Goal: Task Accomplishment & Management: Manage account settings

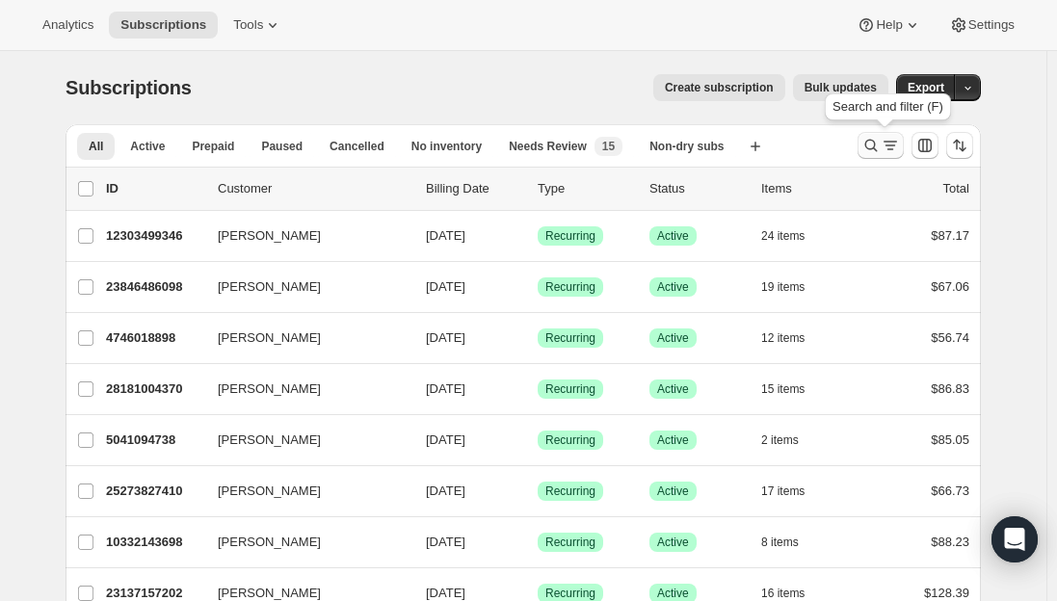
click at [876, 144] on icon "Search and filter results" at bounding box center [870, 145] width 19 height 19
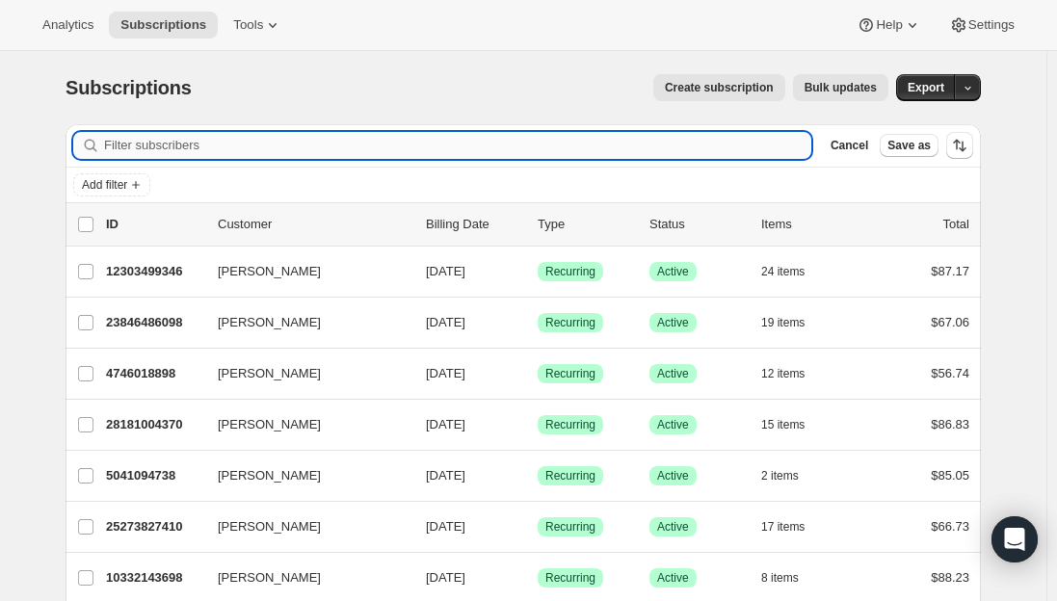
click at [374, 141] on input "Filter subscribers" at bounding box center [457, 145] width 707 height 27
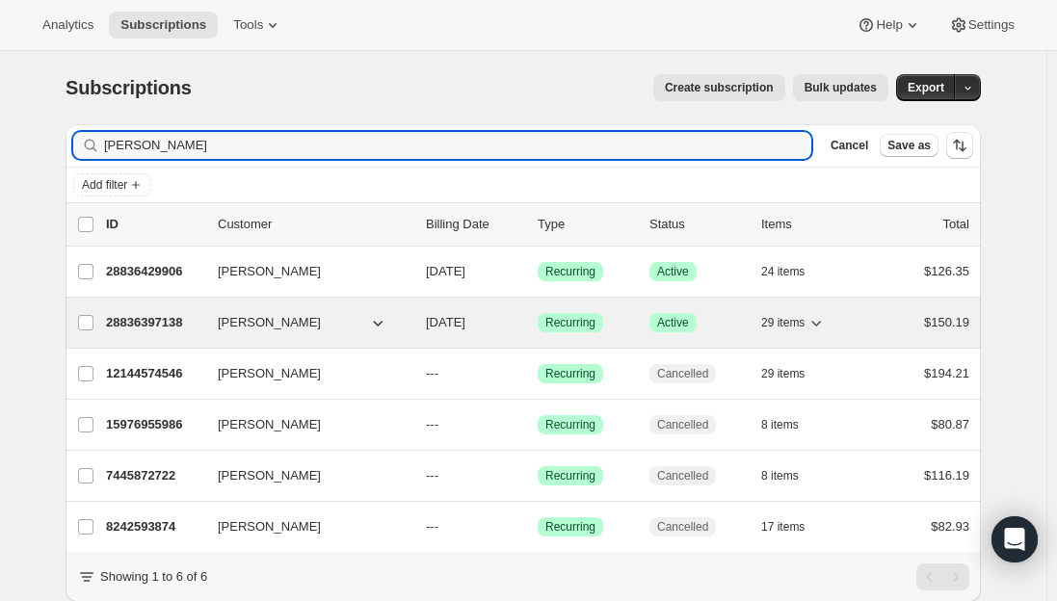
type input "[PERSON_NAME]"
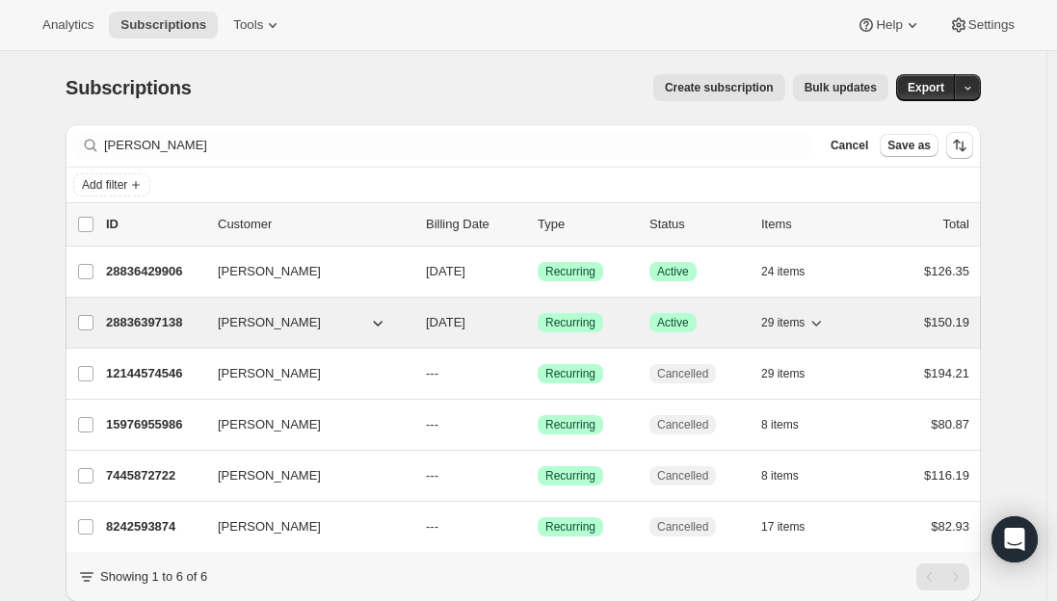
click at [144, 318] on p "28836397138" at bounding box center [154, 322] width 96 height 19
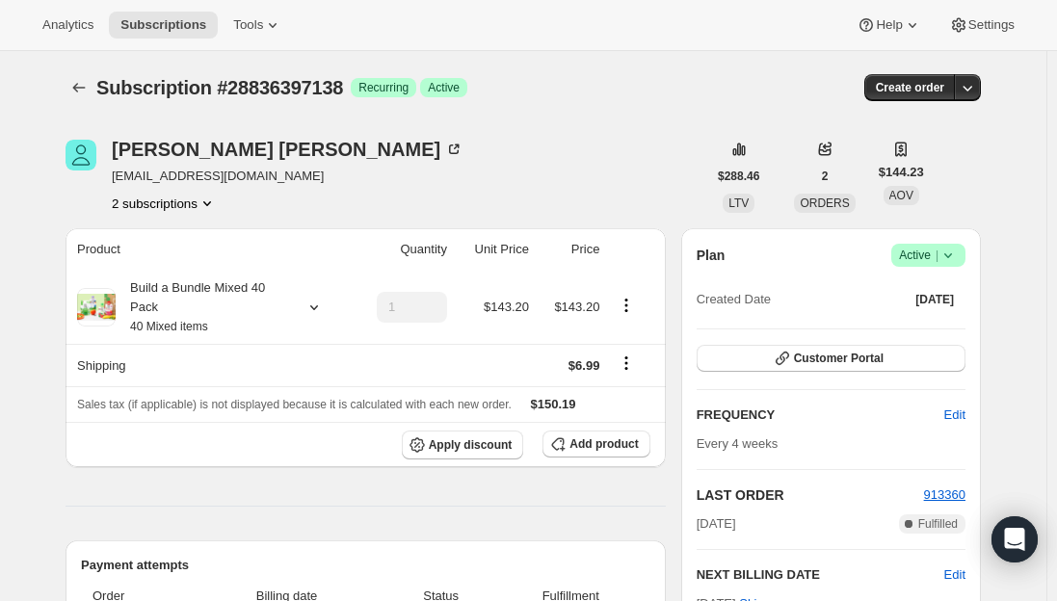
click at [203, 176] on span "[EMAIL_ADDRESS][DOMAIN_NAME]" at bounding box center [288, 176] width 352 height 19
click at [210, 178] on span "[EMAIL_ADDRESS][DOMAIN_NAME]" at bounding box center [288, 176] width 352 height 19
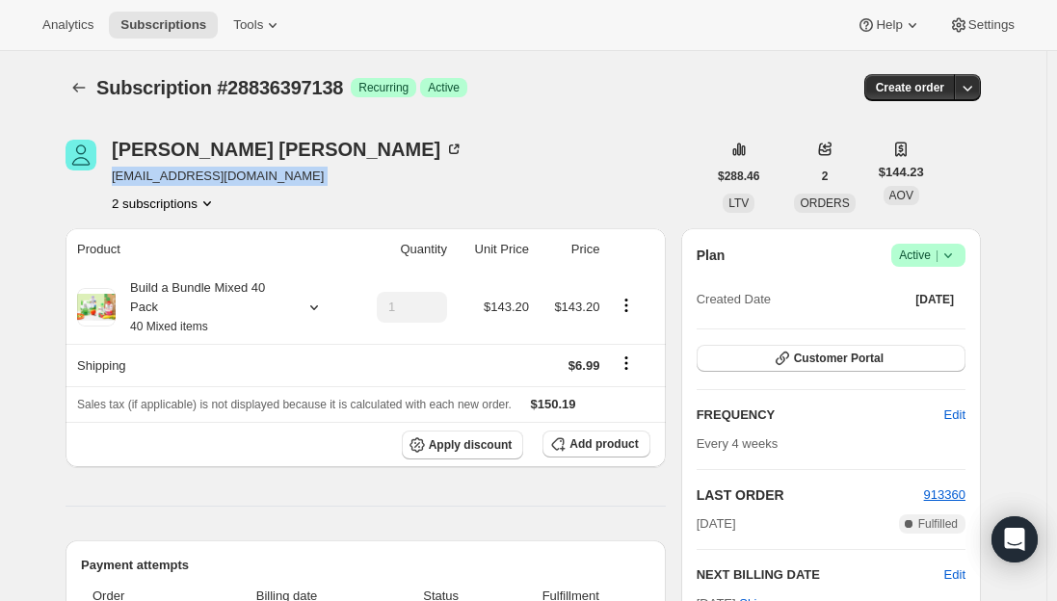
click at [210, 177] on span "[EMAIL_ADDRESS][DOMAIN_NAME]" at bounding box center [288, 176] width 352 height 19
copy span "[EMAIL_ADDRESS][DOMAIN_NAME]"
click at [957, 260] on icon at bounding box center [947, 255] width 19 height 19
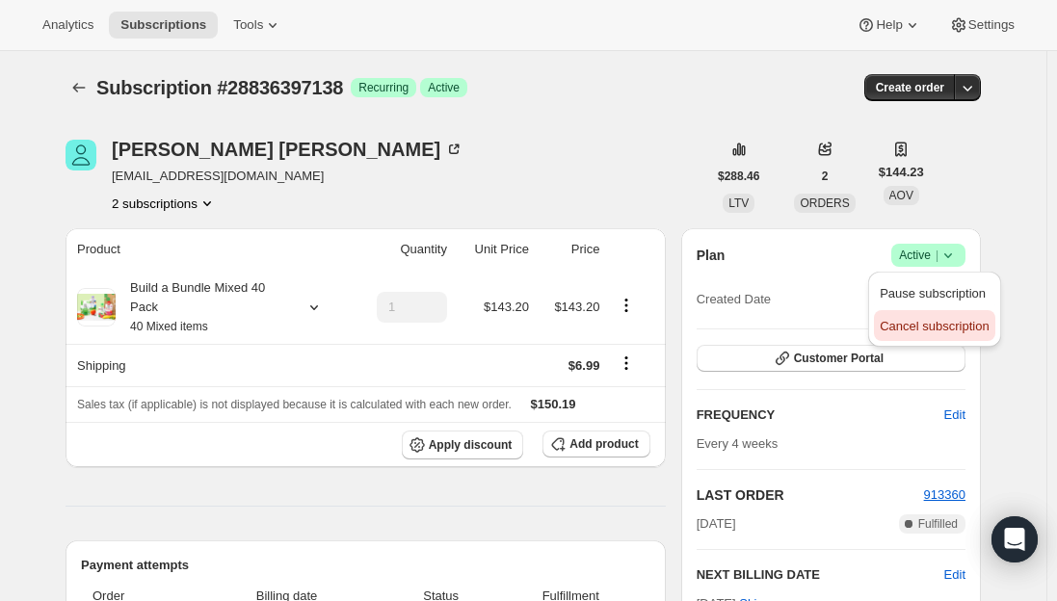
click at [922, 333] on span "Cancel subscription" at bounding box center [933, 326] width 109 height 14
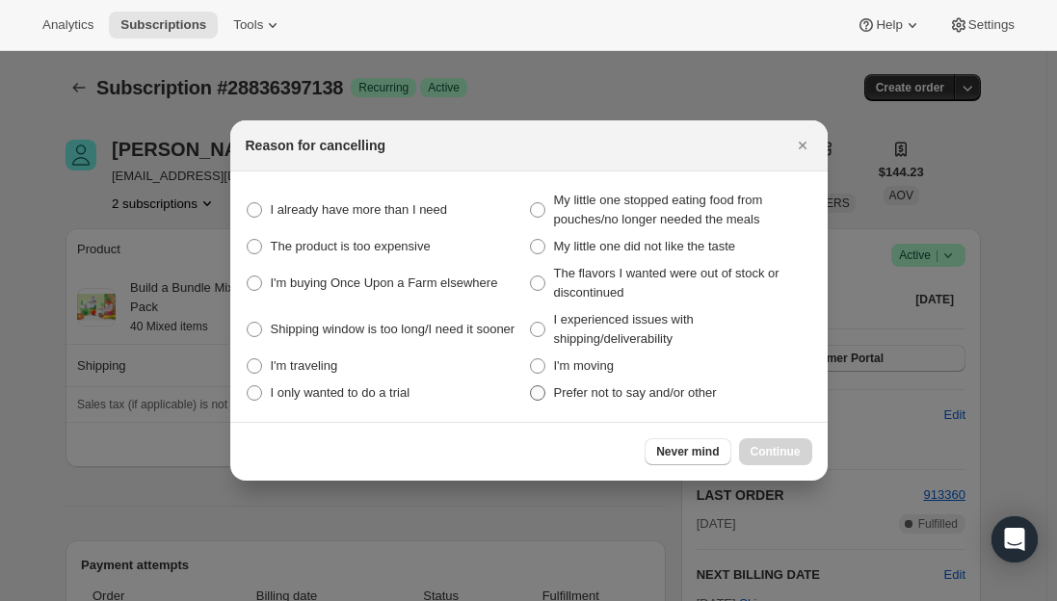
click at [536, 392] on span ":rbs:" at bounding box center [537, 392] width 15 height 15
click at [531, 386] on other "Prefer not to say and/or other" at bounding box center [530, 385] width 1 height 1
radio other "true"
click at [755, 450] on span "Continue" at bounding box center [775, 451] width 50 height 15
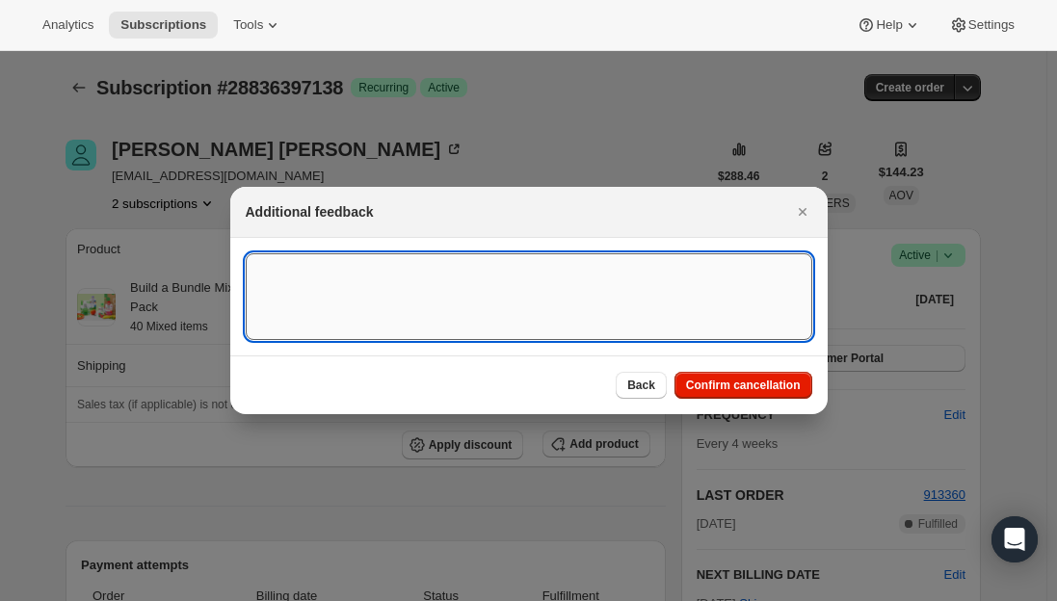
click at [382, 269] on textarea ":rbs:" at bounding box center [529, 296] width 566 height 87
type textarea "Per phone call"
click at [746, 377] on button "Confirm cancellation" at bounding box center [743, 385] width 138 height 27
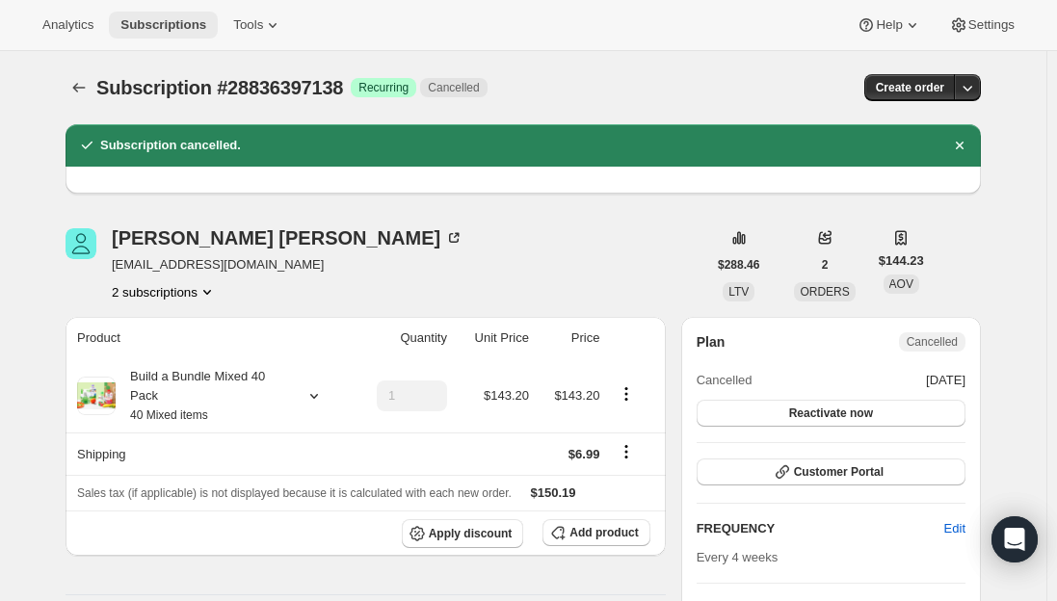
click at [144, 26] on span "Subscriptions" at bounding box center [163, 24] width 86 height 15
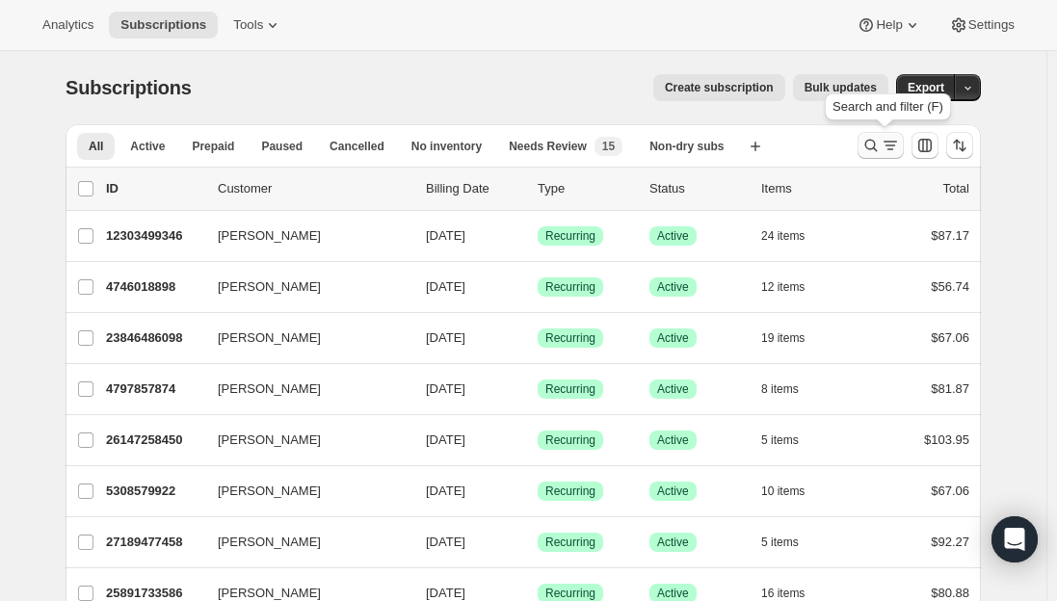
click at [874, 142] on icon "Search and filter results" at bounding box center [870, 145] width 19 height 19
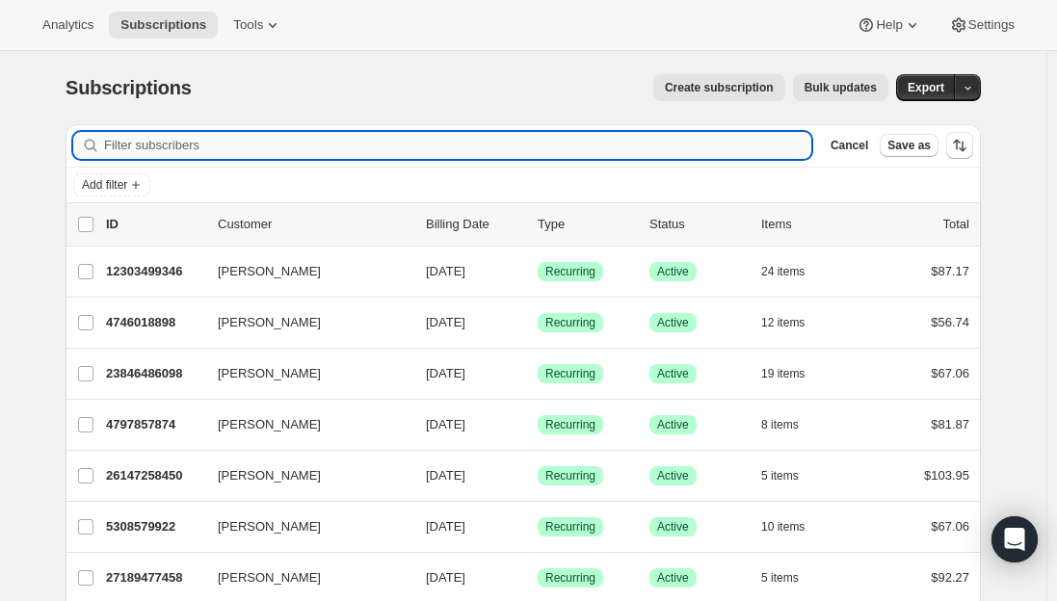
click at [316, 136] on input "Filter subscribers" at bounding box center [457, 145] width 707 height 27
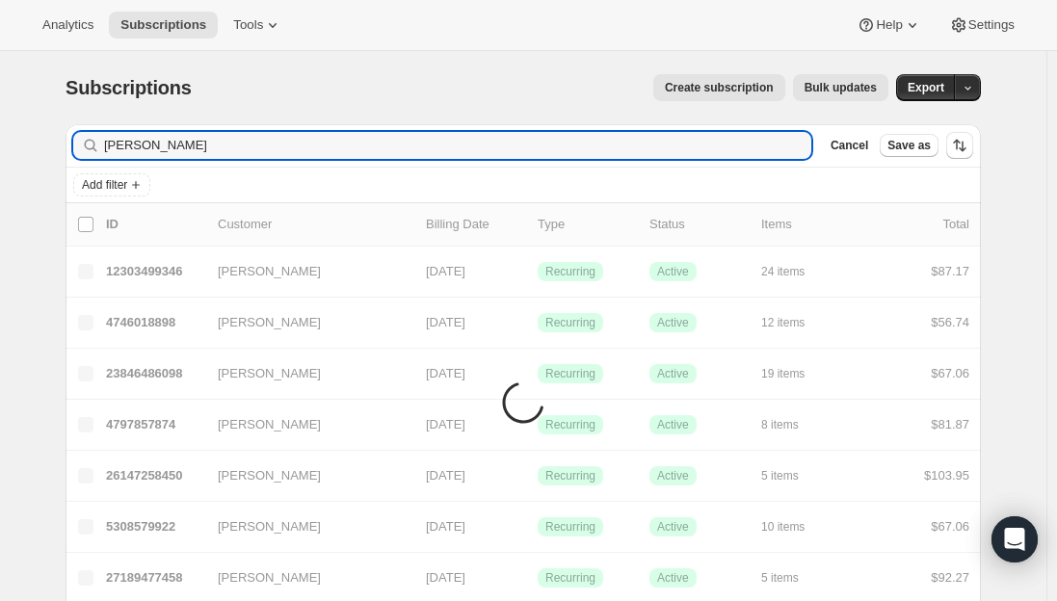
type input "[PERSON_NAME]"
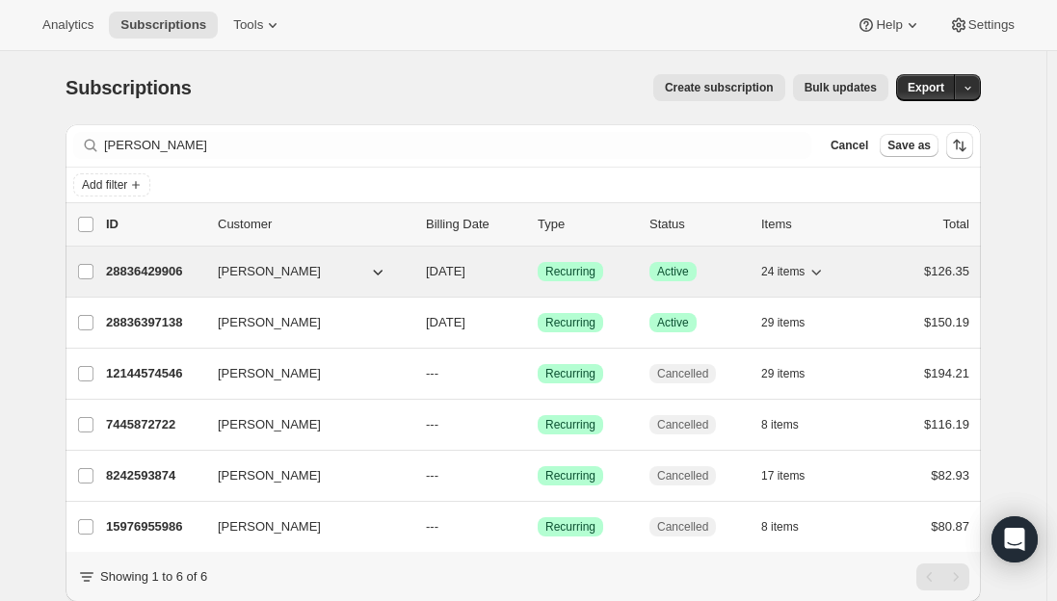
click at [177, 272] on p "28836429906" at bounding box center [154, 271] width 96 height 19
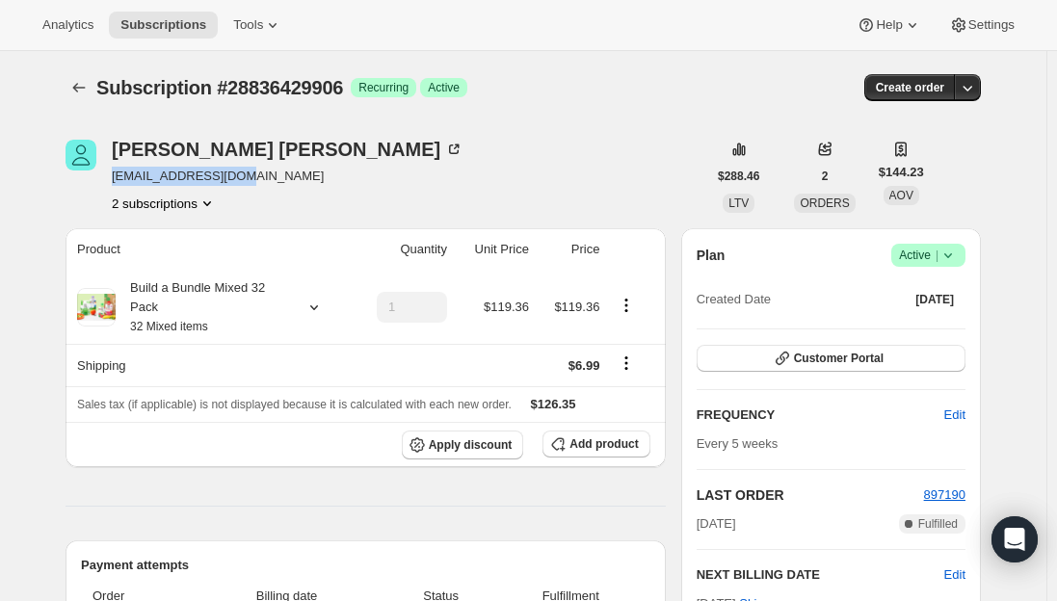
drag, startPoint x: 245, startPoint y: 177, endPoint x: 117, endPoint y: 173, distance: 128.1
click at [117, 173] on span "[EMAIL_ADDRESS][DOMAIN_NAME]" at bounding box center [288, 176] width 352 height 19
copy span "[EMAIL_ADDRESS][DOMAIN_NAME]"
click at [954, 259] on icon at bounding box center [947, 255] width 19 height 19
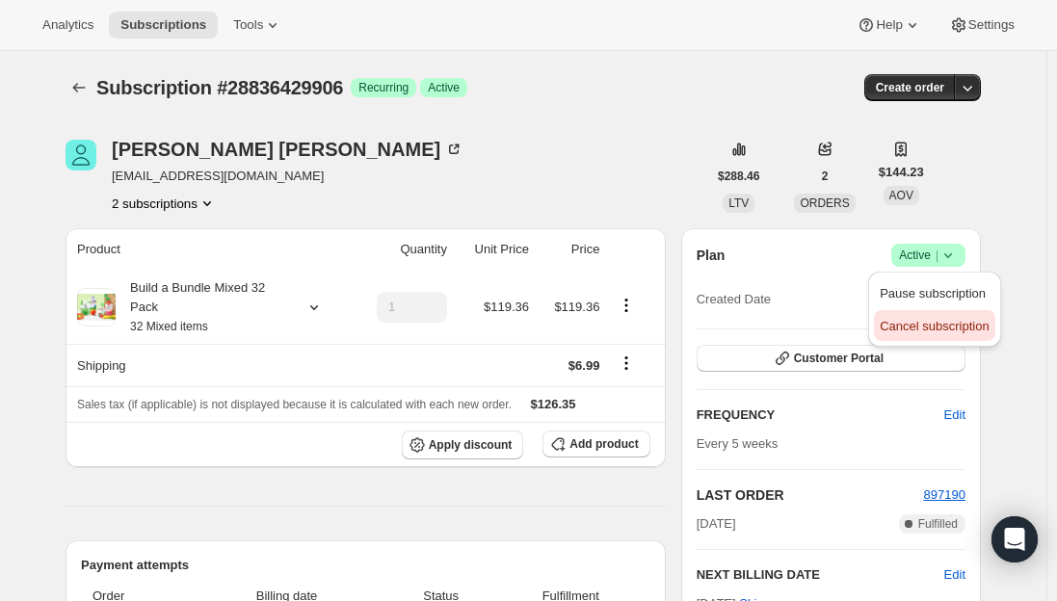
click at [930, 328] on span "Cancel subscription" at bounding box center [933, 326] width 109 height 14
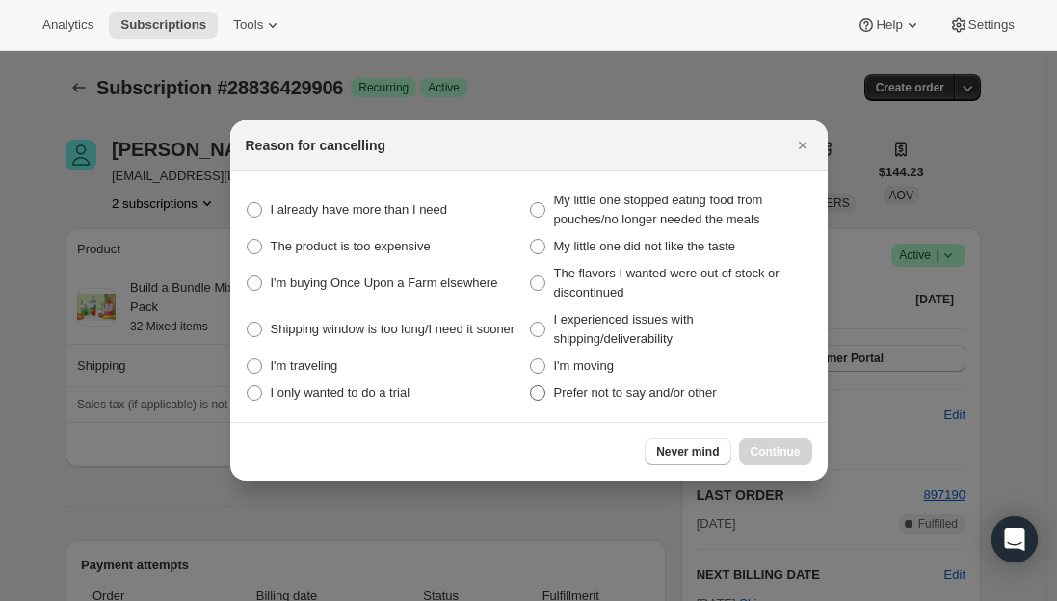
click at [540, 399] on span ":r13:" at bounding box center [537, 392] width 15 height 15
click at [531, 386] on other "Prefer not to say and/or other" at bounding box center [530, 385] width 1 height 1
radio other "true"
click at [786, 463] on button "Continue" at bounding box center [775, 451] width 73 height 27
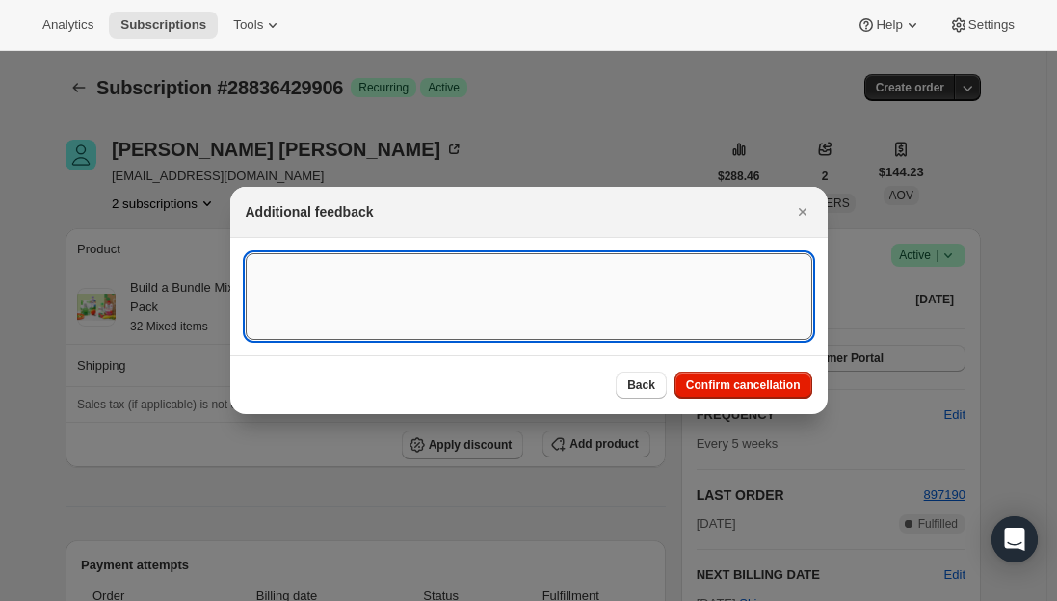
click at [266, 254] on textarea ":r13:" at bounding box center [529, 296] width 566 height 87
click at [305, 281] on textarea ":r13:" at bounding box center [529, 296] width 566 height 87
type textarea "Per phone call"
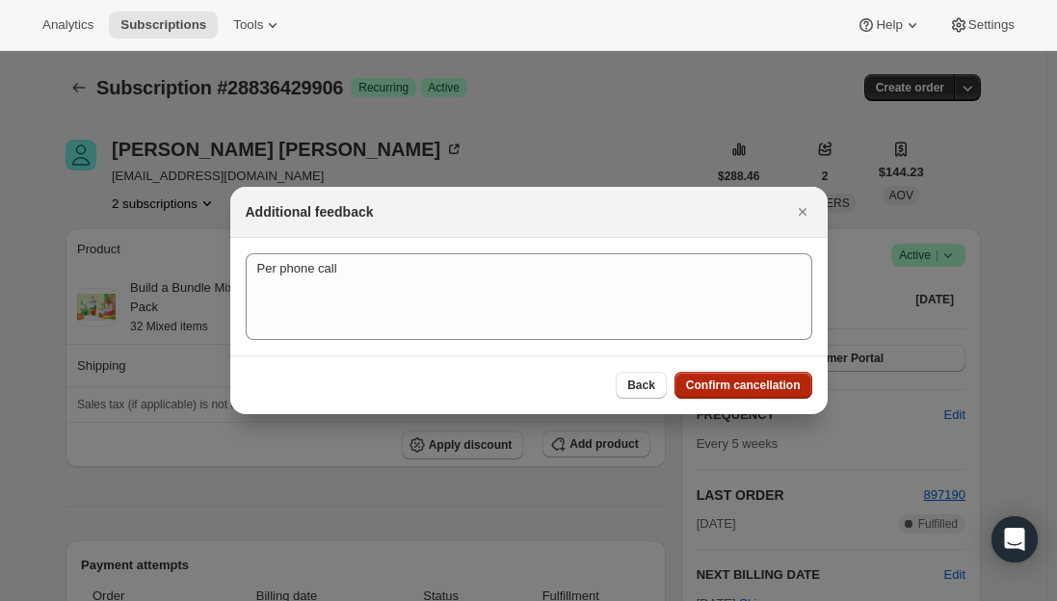
click at [744, 387] on span "Confirm cancellation" at bounding box center [743, 385] width 115 height 15
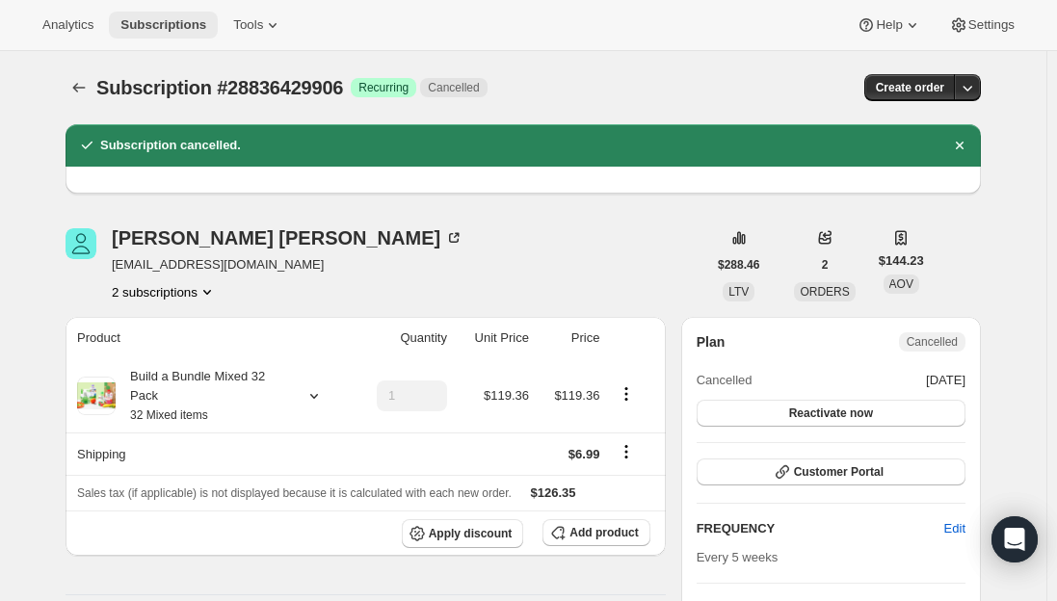
click at [140, 19] on span "Subscriptions" at bounding box center [163, 24] width 86 height 15
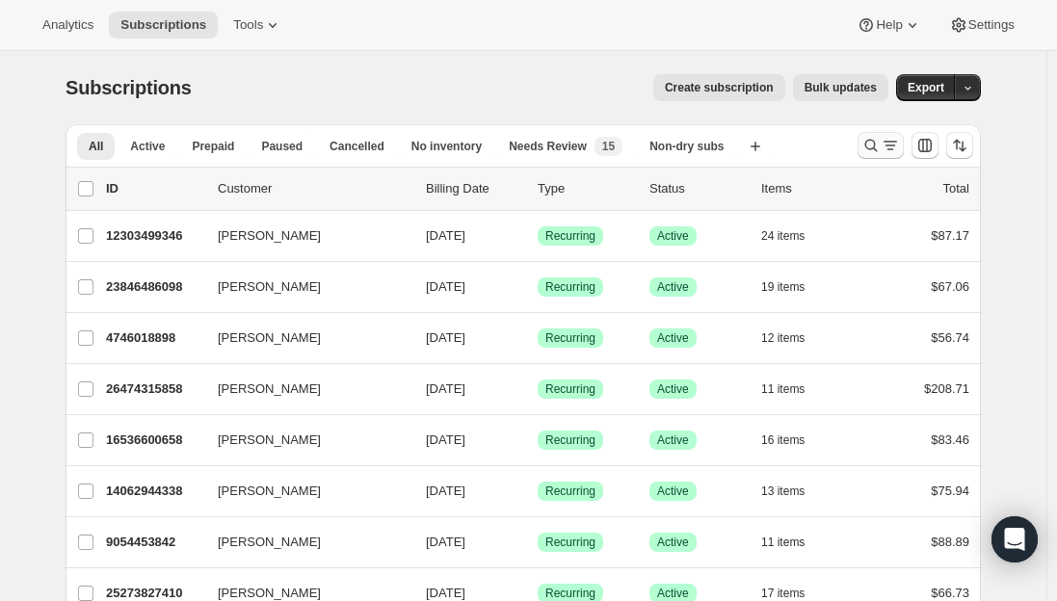
click at [884, 155] on button "Search and filter results" at bounding box center [880, 145] width 46 height 27
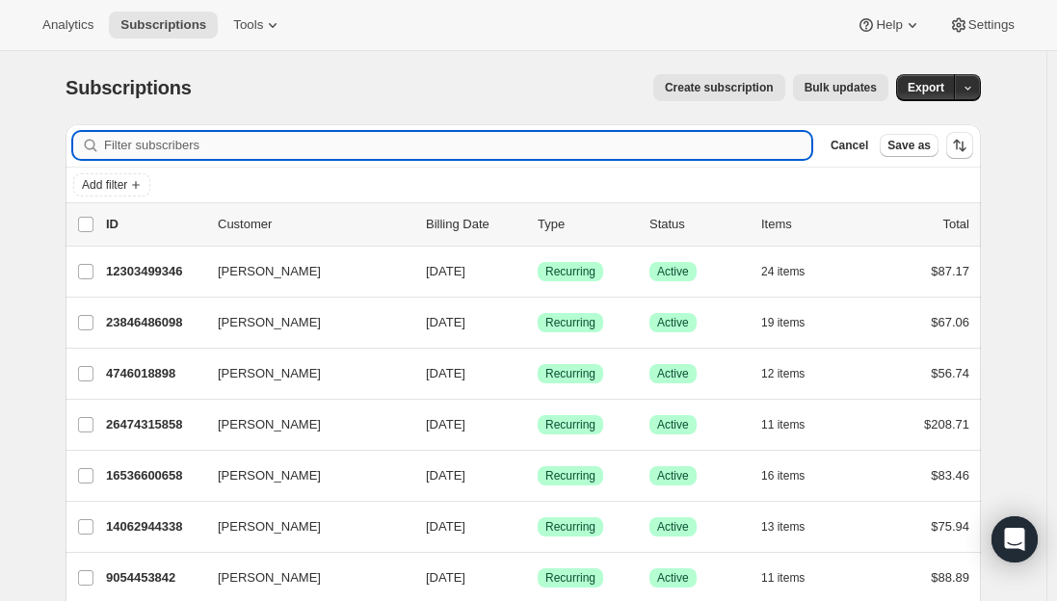
click at [344, 141] on input "Filter subscribers" at bounding box center [457, 145] width 707 height 27
paste input "[EMAIL_ADDRESS][DOMAIN_NAME]"
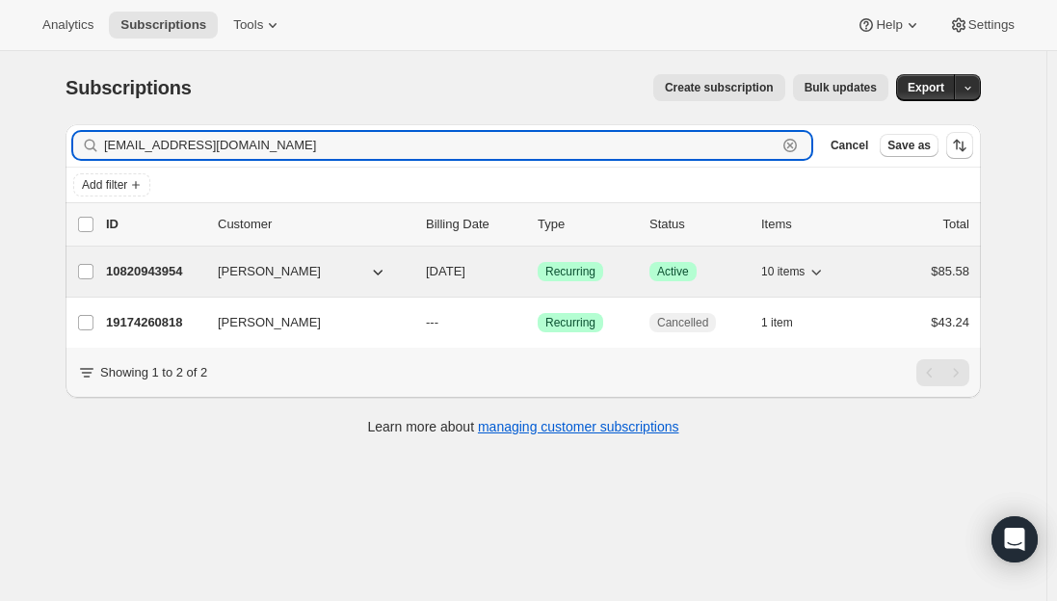
type input "[EMAIL_ADDRESS][DOMAIN_NAME]"
click at [141, 263] on p "10820943954" at bounding box center [154, 271] width 96 height 19
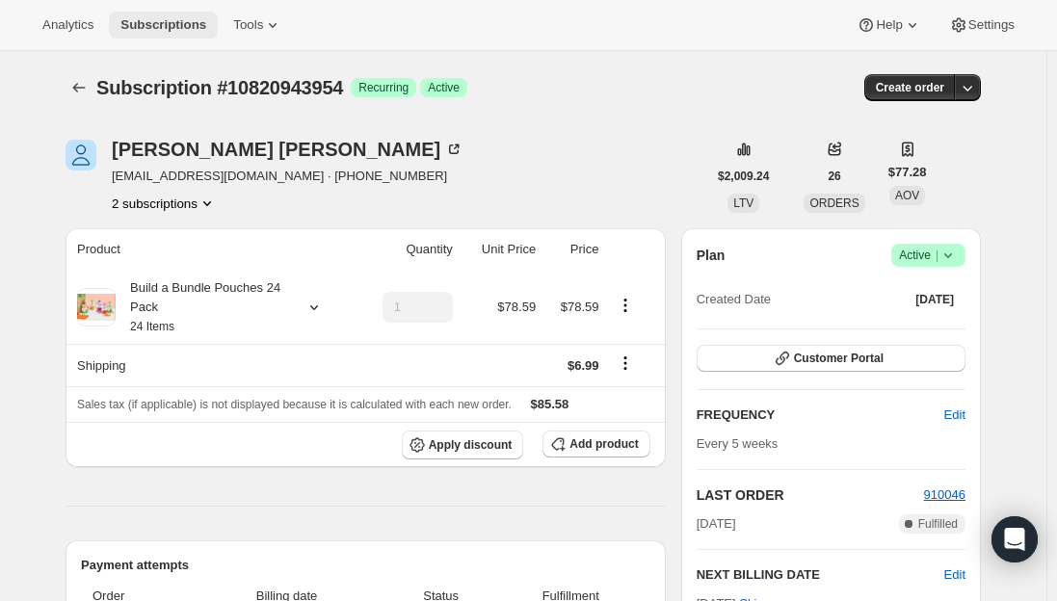
click at [152, 26] on span "Subscriptions" at bounding box center [163, 24] width 86 height 15
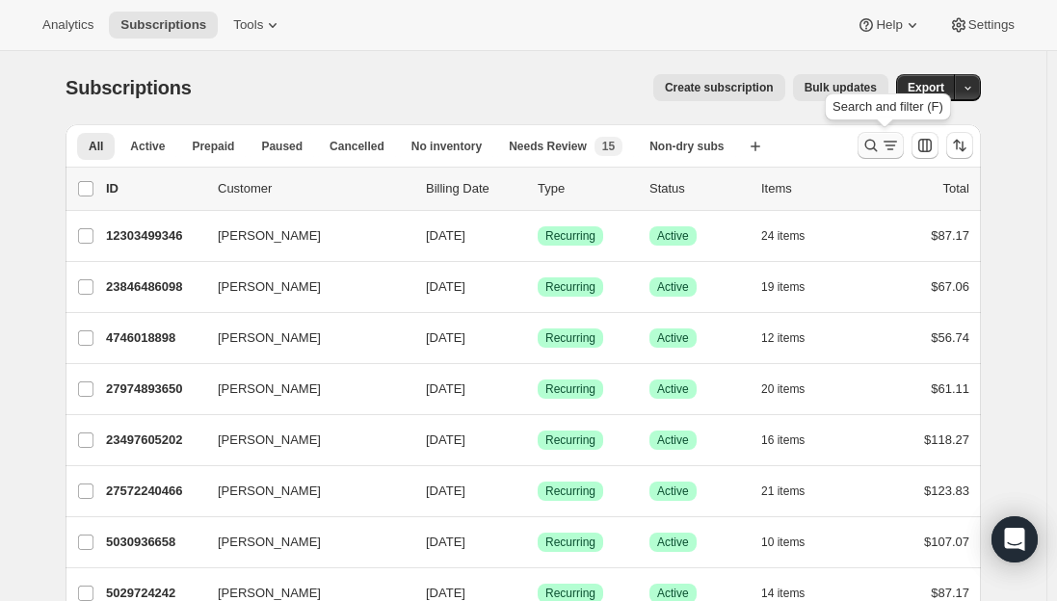
click at [867, 136] on button "Search and filter results" at bounding box center [880, 145] width 46 height 27
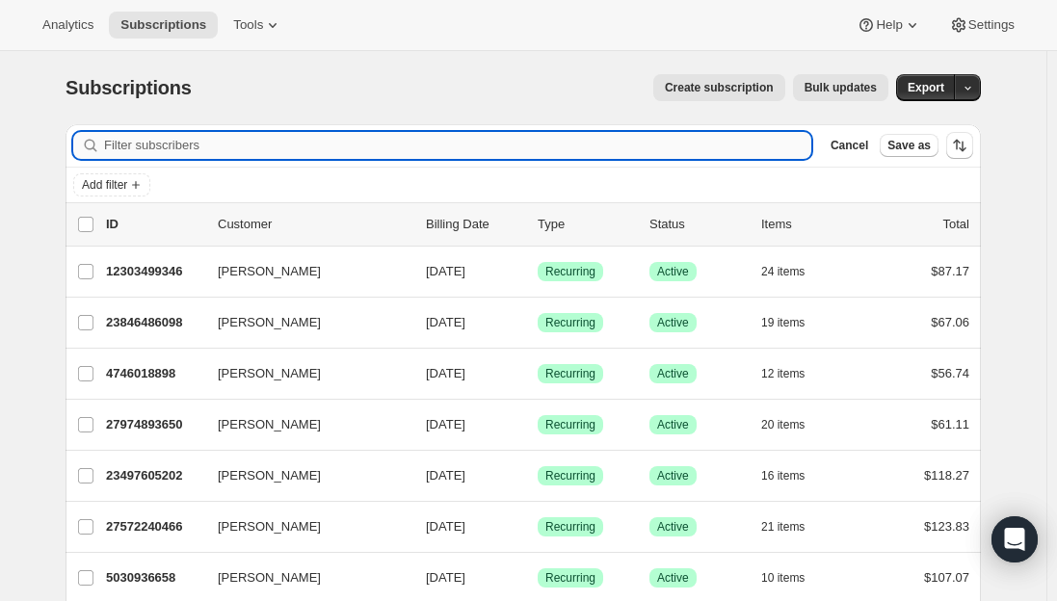
click at [272, 136] on input "Filter subscribers" at bounding box center [457, 145] width 707 height 27
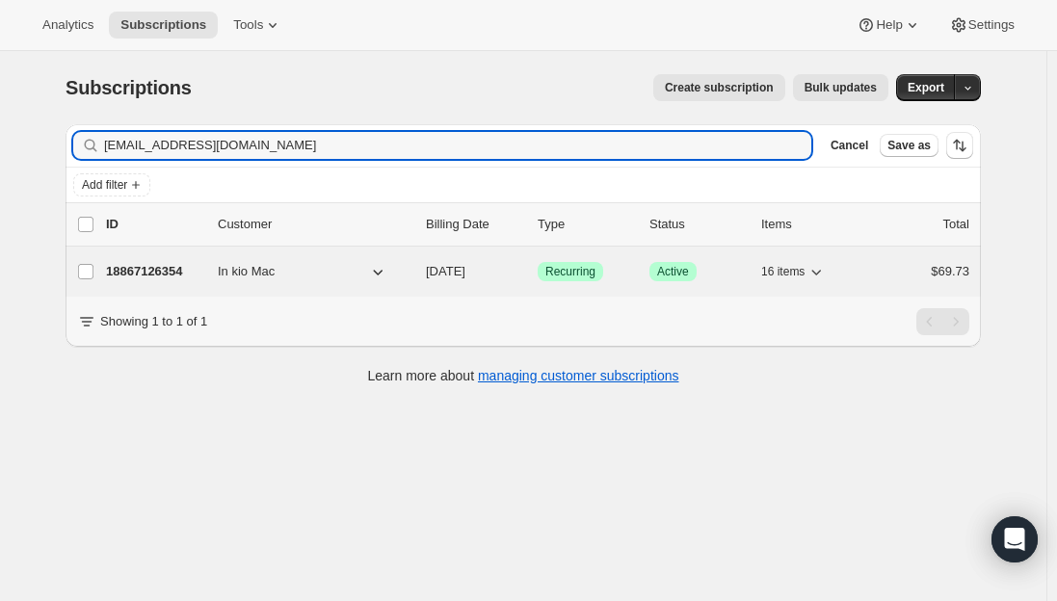
type input "[EMAIL_ADDRESS][DOMAIN_NAME]"
click at [162, 269] on p "18867126354" at bounding box center [154, 271] width 96 height 19
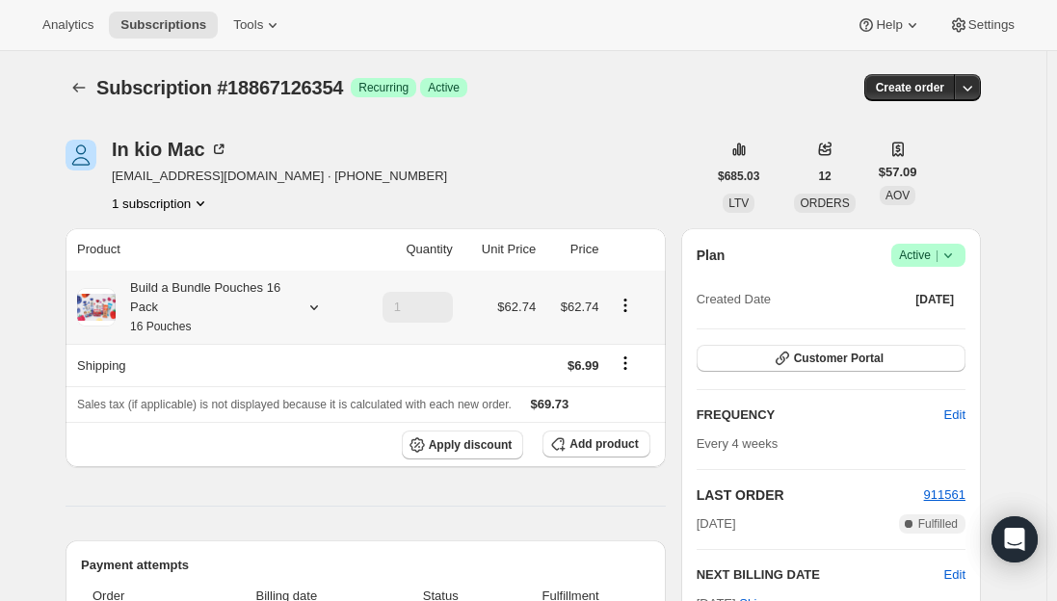
click at [216, 301] on div "Build a Bundle Pouches 16 Pack 16 Pouches" at bounding box center [202, 307] width 173 height 58
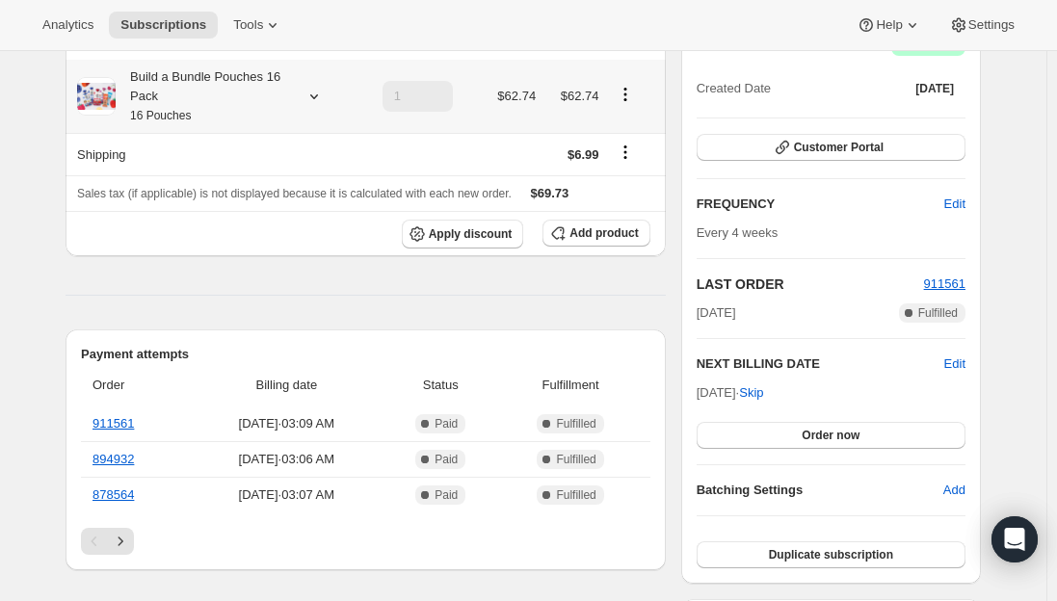
scroll to position [193, 0]
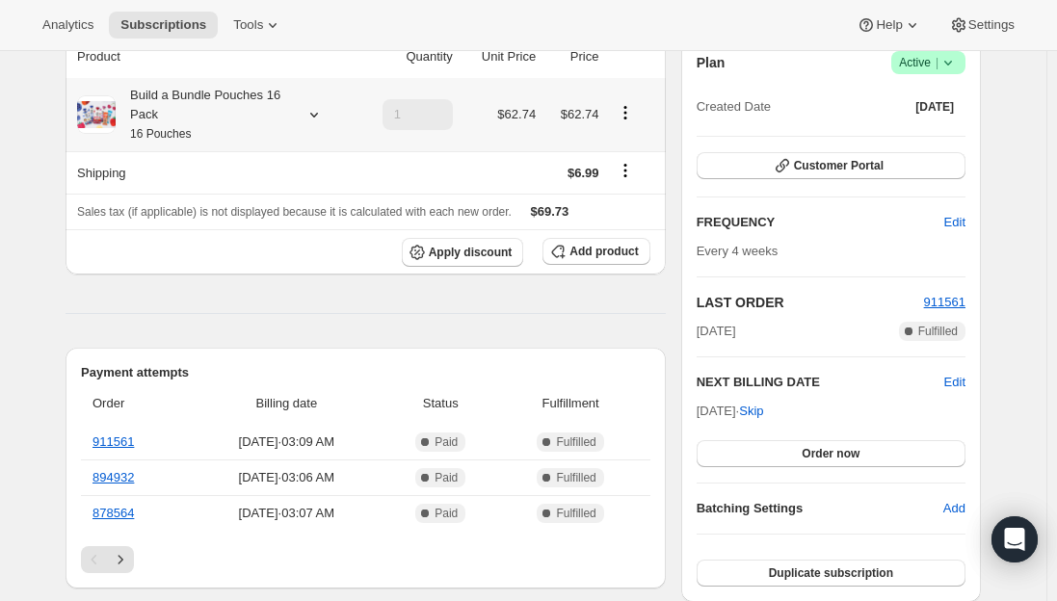
click at [231, 125] on div "Build a Bundle Pouches 16 Pack 16 Pouches" at bounding box center [202, 115] width 173 height 58
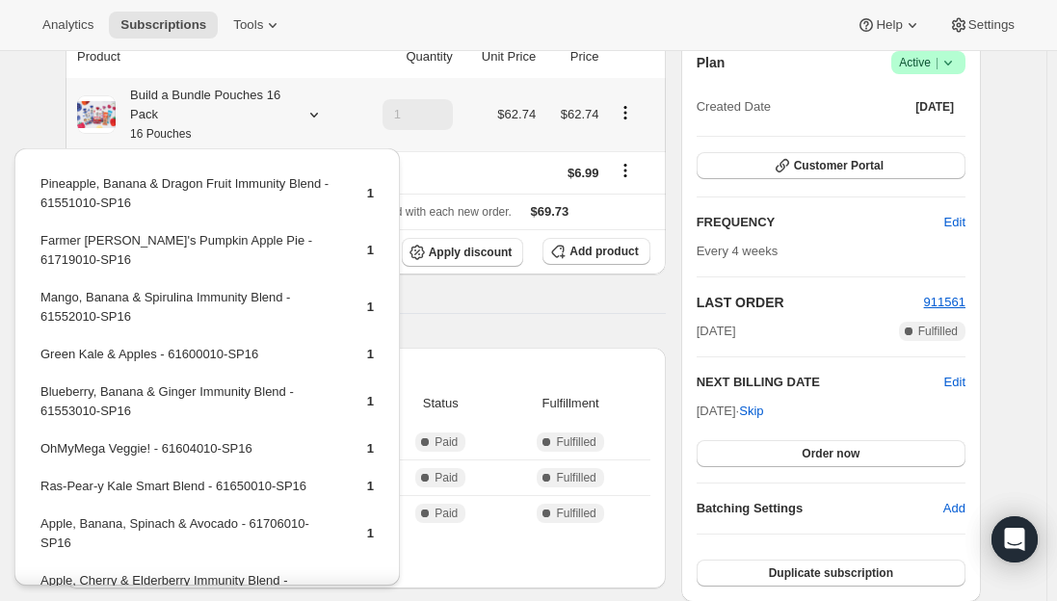
click at [232, 188] on td "Pineapple, Banana & Dragon Fruit Immunity Blend - 61551010-SP16" at bounding box center [186, 200] width 295 height 55
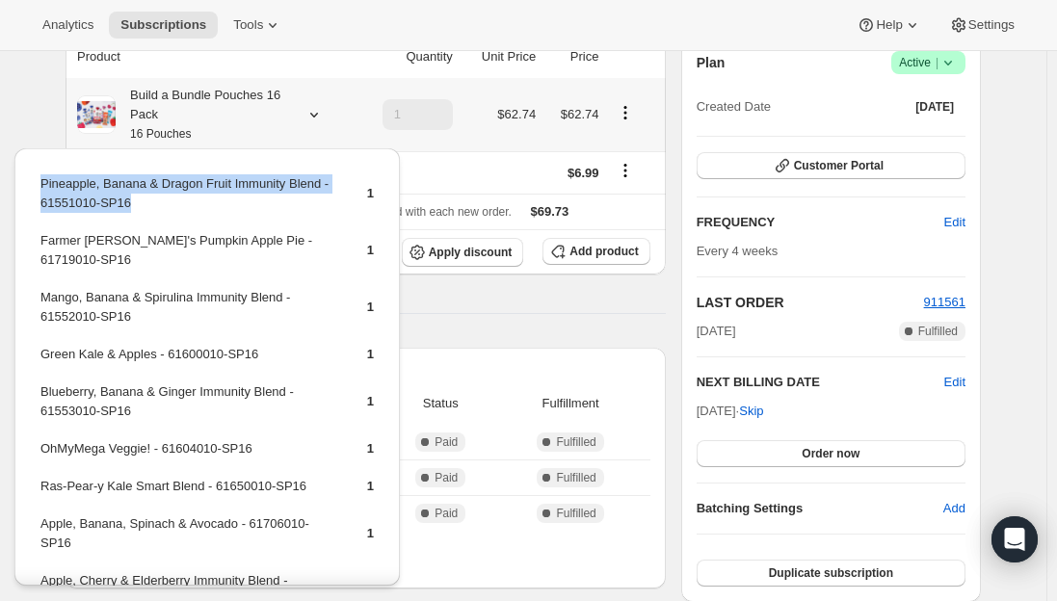
click at [232, 188] on td "Pineapple, Banana & Dragon Fruit Immunity Blend - 61551010-SP16" at bounding box center [186, 200] width 295 height 55
copy td "Pineapple, Banana & Dragon Fruit Immunity Blend - 61551010-SP16"
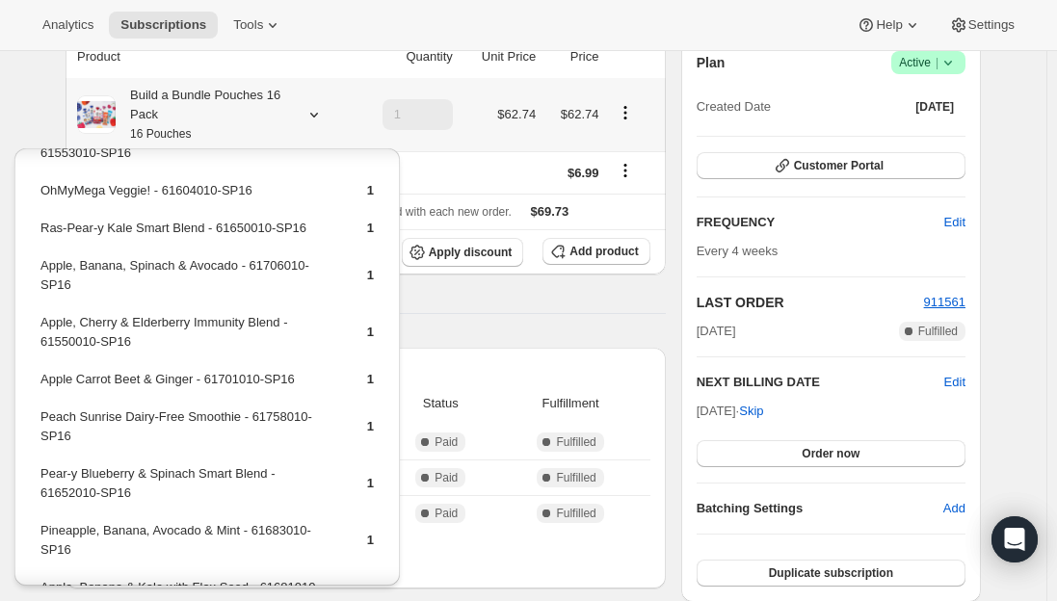
scroll to position [289, 0]
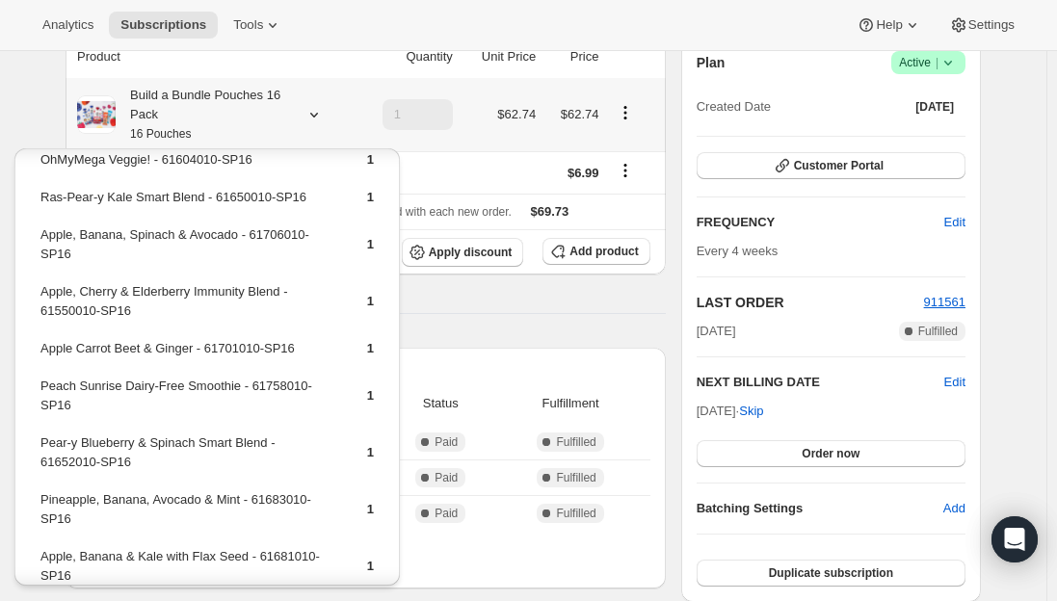
click at [154, 432] on td "Pear-y Blueberry & Spinach Smart Blend - 61652010-SP16" at bounding box center [186, 459] width 295 height 55
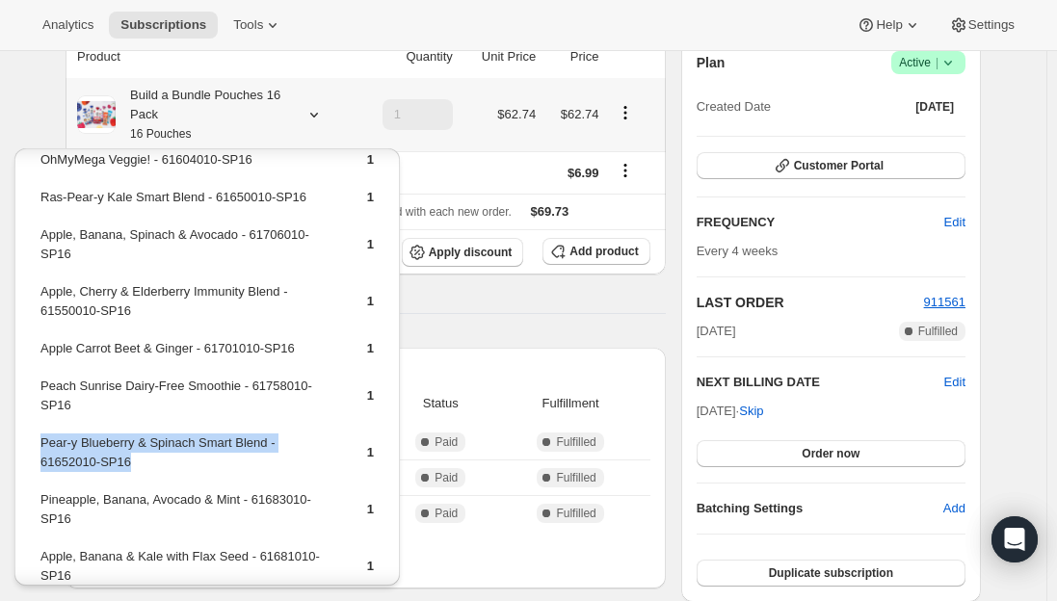
click at [154, 432] on td "Pear-y Blueberry & Spinach Smart Blend - 61652010-SP16" at bounding box center [186, 459] width 295 height 55
copy td "Pear-y Blueberry & Spinach Smart Blend - 61652010-SP16"
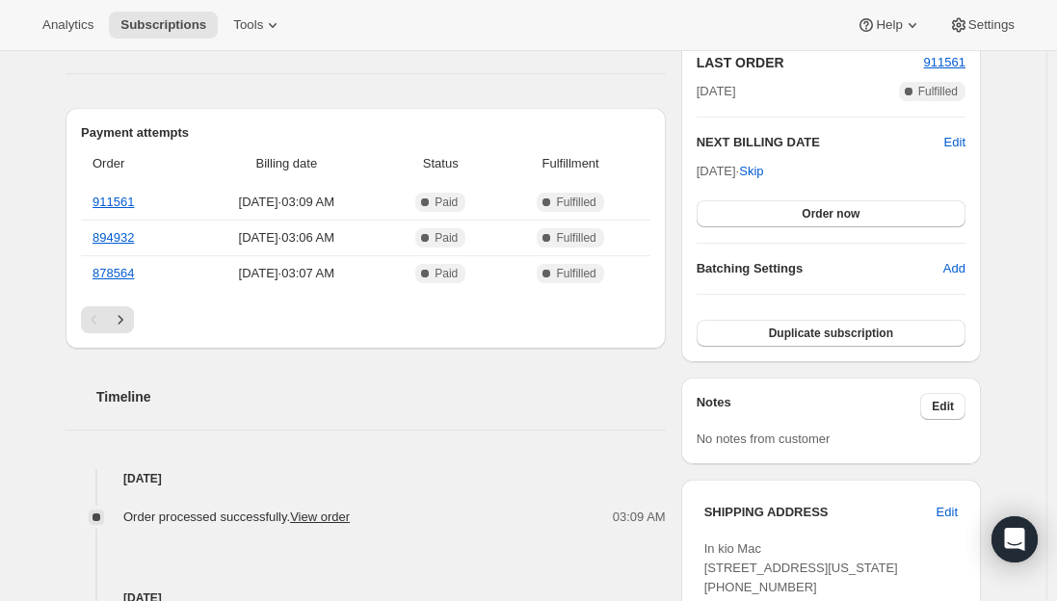
scroll to position [482, 0]
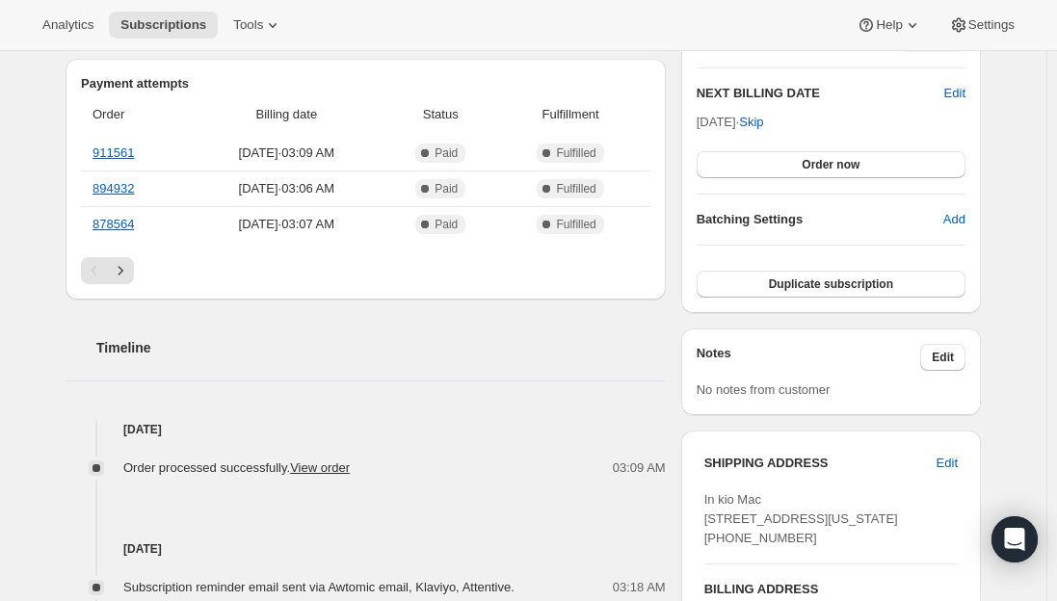
click at [226, 330] on div "Timeline" at bounding box center [365, 329] width 600 height 58
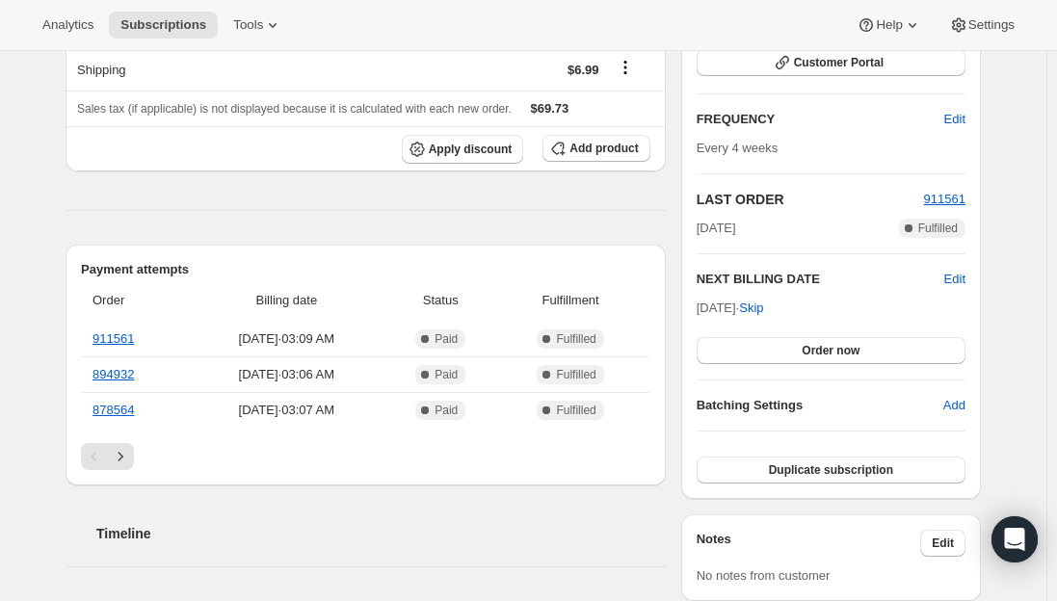
scroll to position [0, 0]
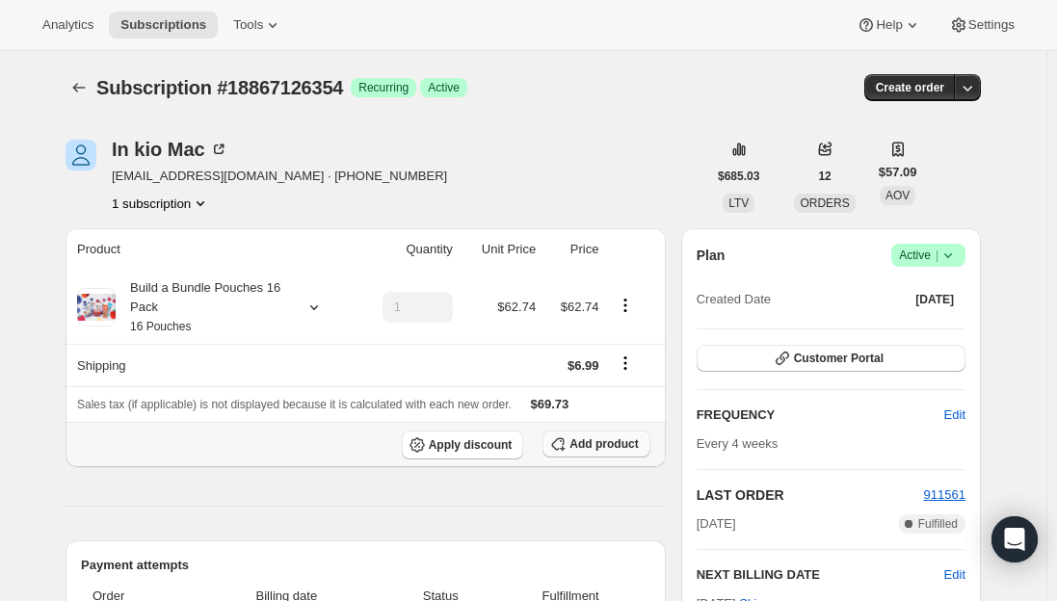
click at [602, 443] on span "Add product" at bounding box center [603, 443] width 68 height 15
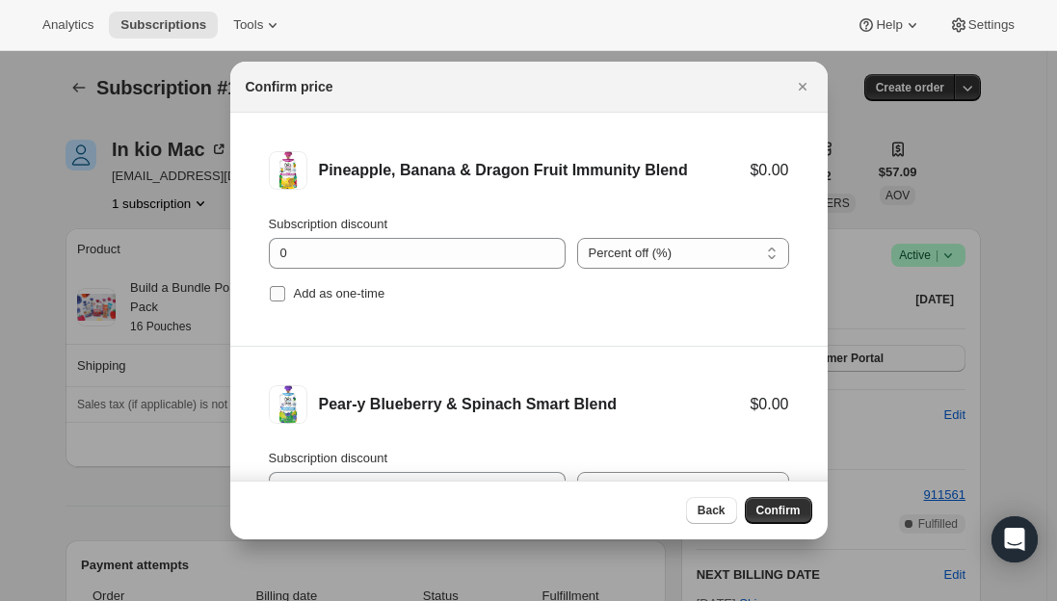
click at [284, 292] on input "Add as one-time" at bounding box center [277, 293] width 15 height 15
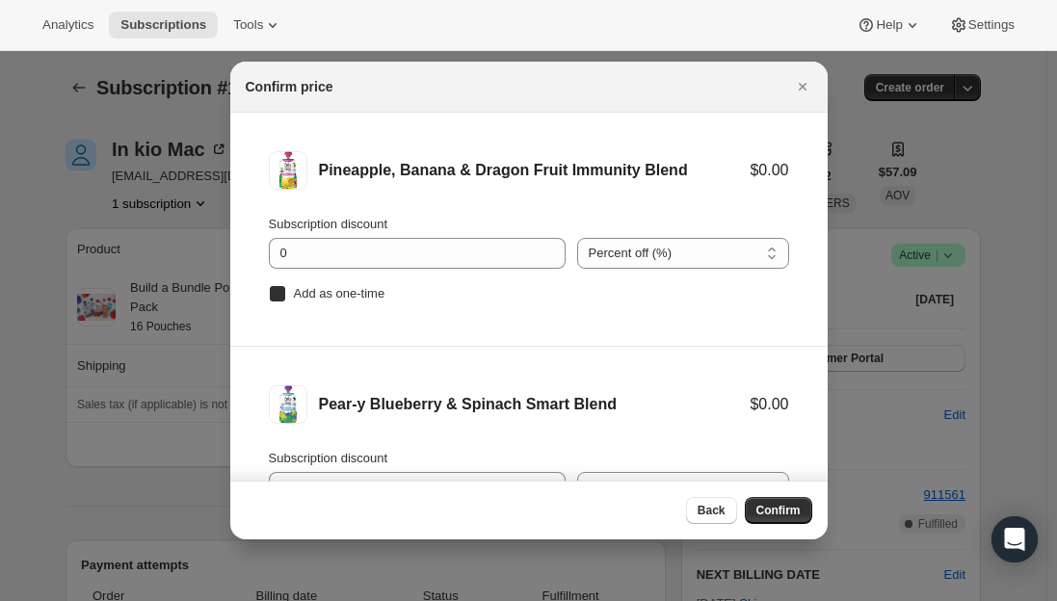
checkbox input "true"
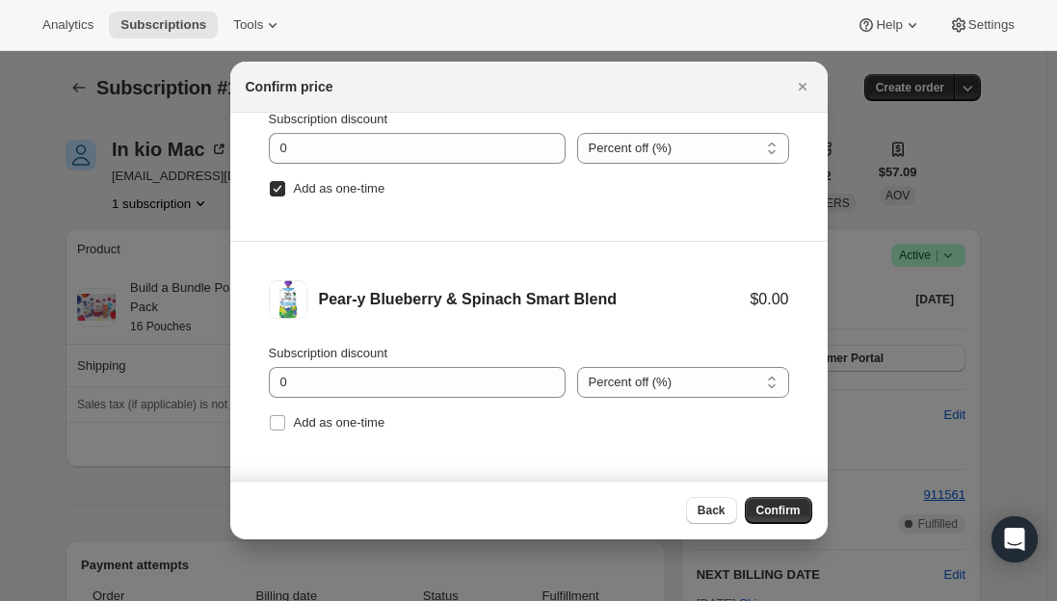
scroll to position [32, 0]
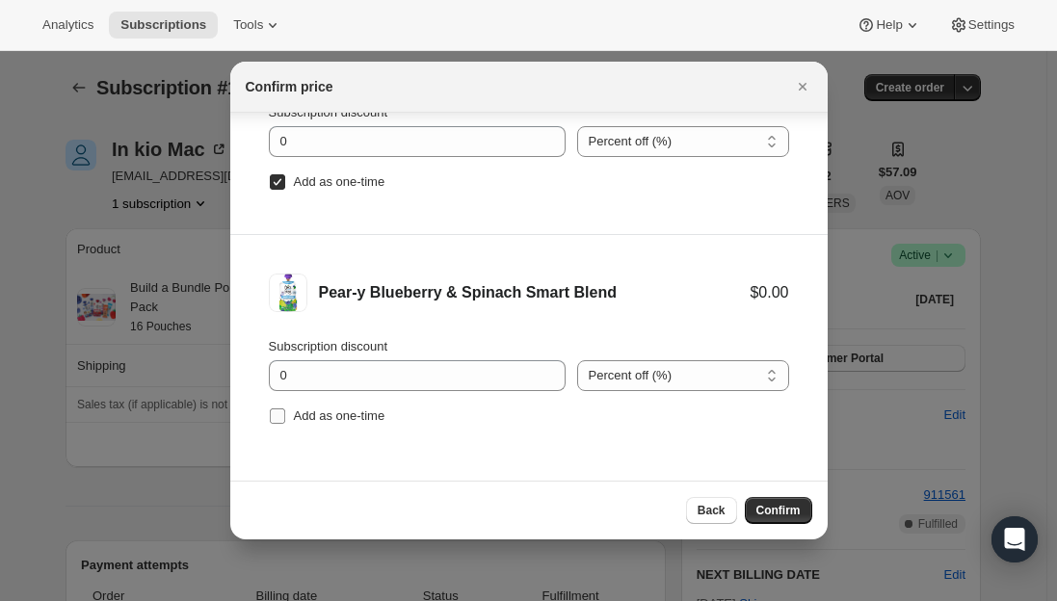
click at [277, 409] on input "Add as one-time" at bounding box center [277, 415] width 15 height 15
checkbox input "true"
click at [774, 503] on button "Confirm" at bounding box center [777, 510] width 67 height 27
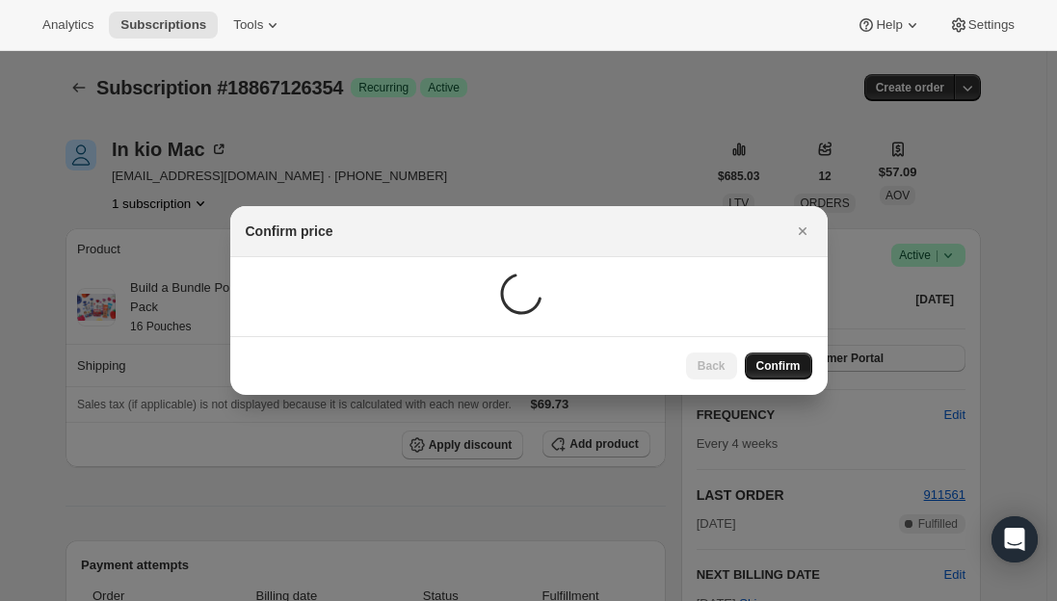
scroll to position [0, 0]
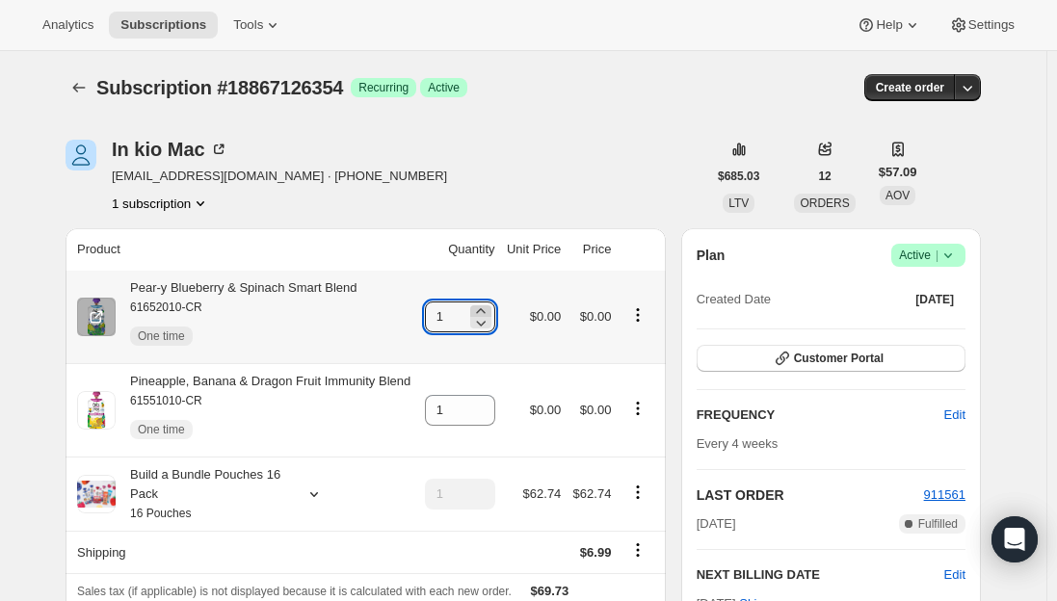
click at [487, 305] on icon at bounding box center [480, 310] width 19 height 19
type input "2"
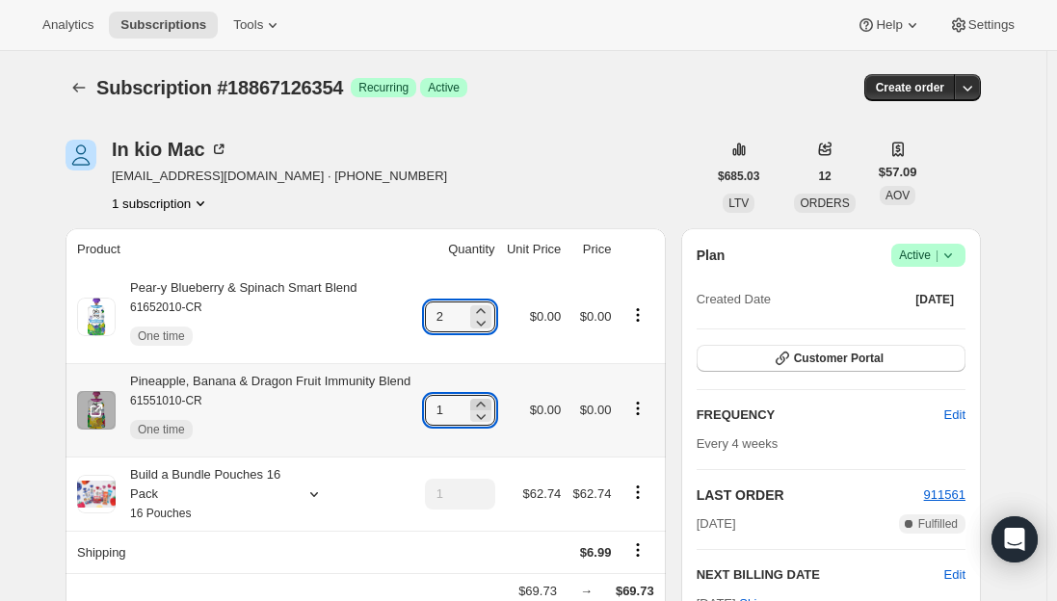
click at [487, 400] on icon at bounding box center [480, 404] width 19 height 19
type input "2"
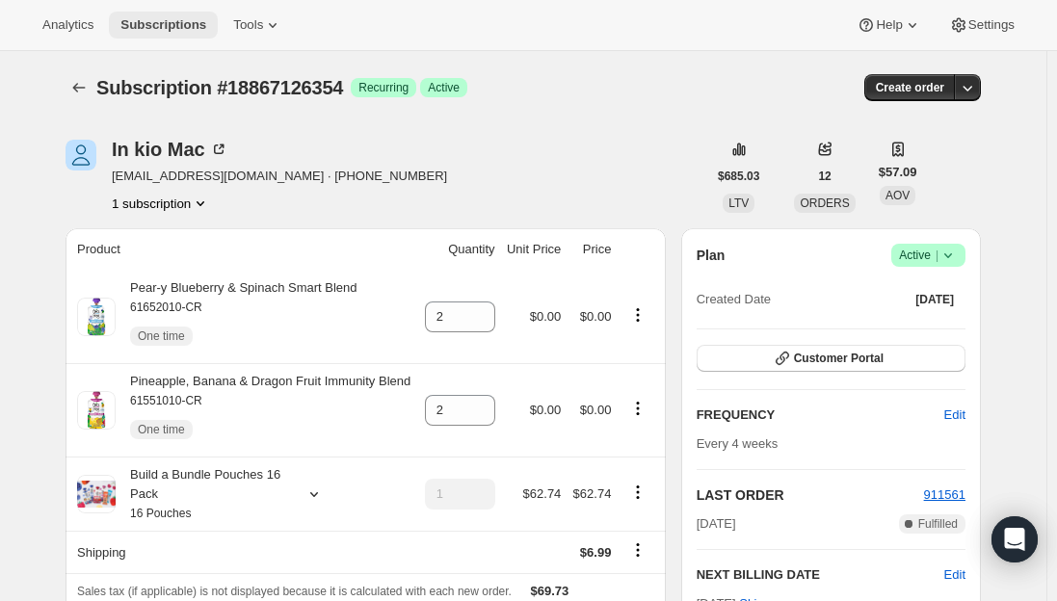
click at [155, 15] on button "Subscriptions" at bounding box center [163, 25] width 109 height 27
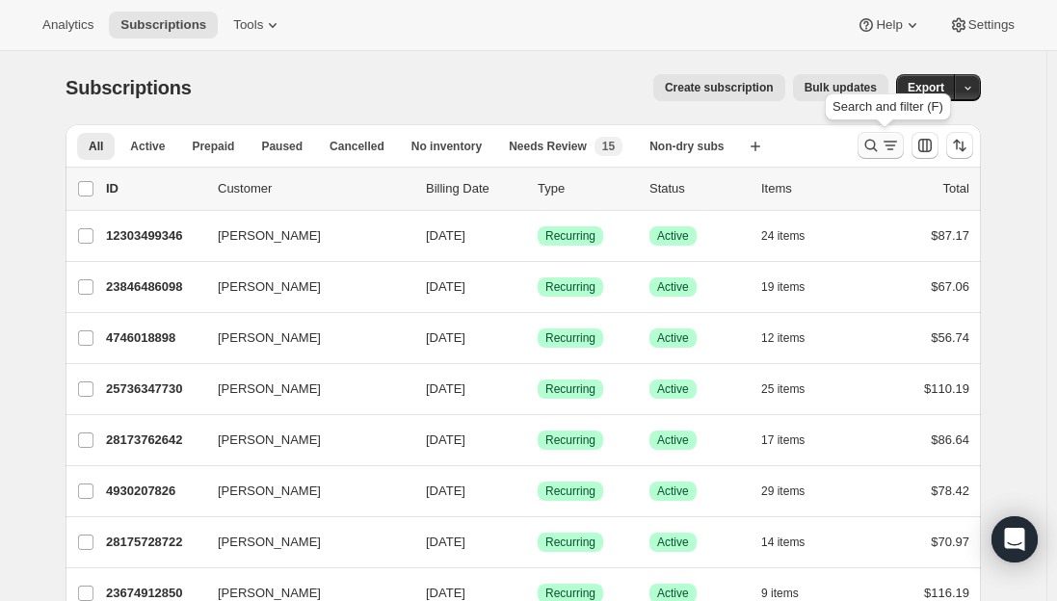
click at [895, 145] on icon "Search and filter results" at bounding box center [889, 145] width 19 height 19
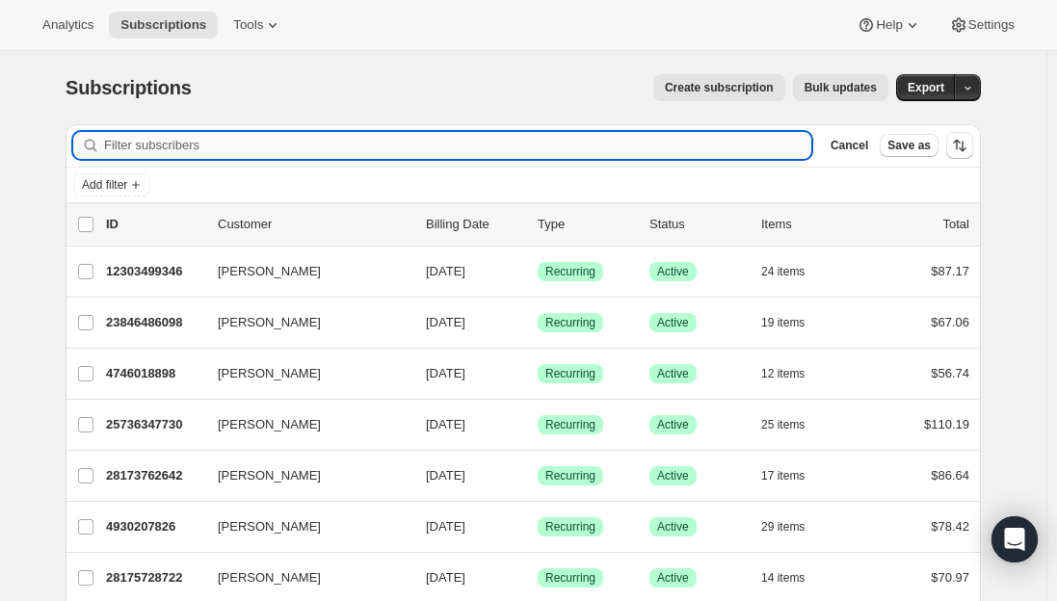
click at [346, 145] on input "Filter subscribers" at bounding box center [457, 145] width 707 height 27
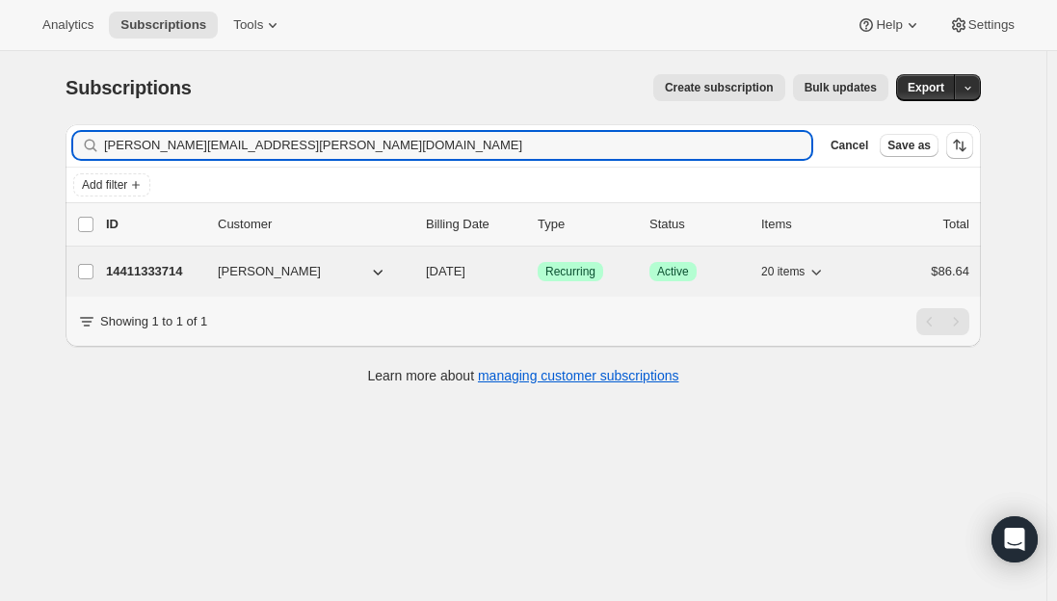
type input "[PERSON_NAME][EMAIL_ADDRESS][PERSON_NAME][DOMAIN_NAME]"
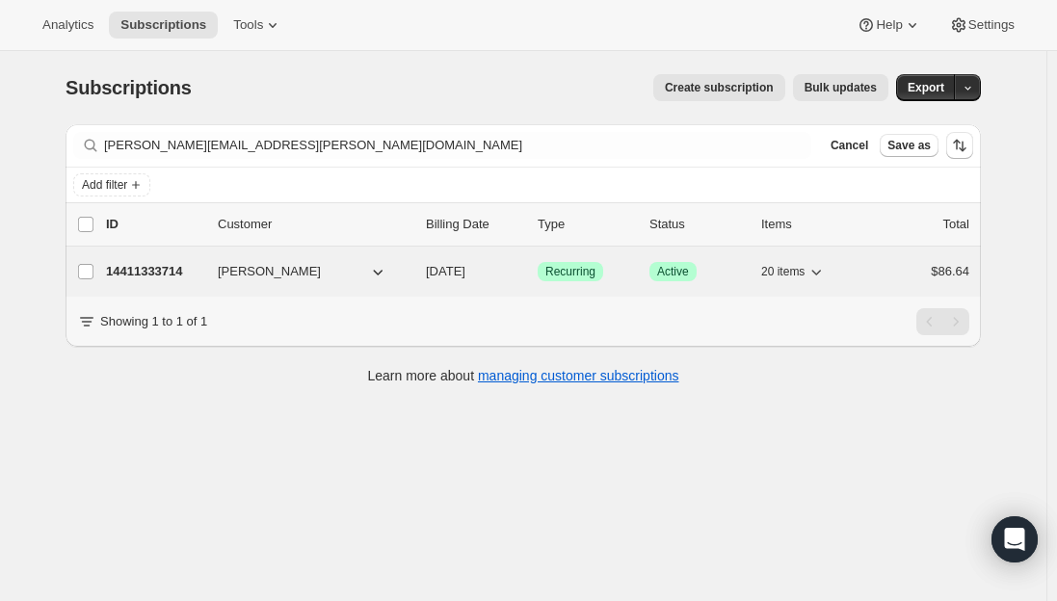
click at [166, 269] on p "14411333714" at bounding box center [154, 271] width 96 height 19
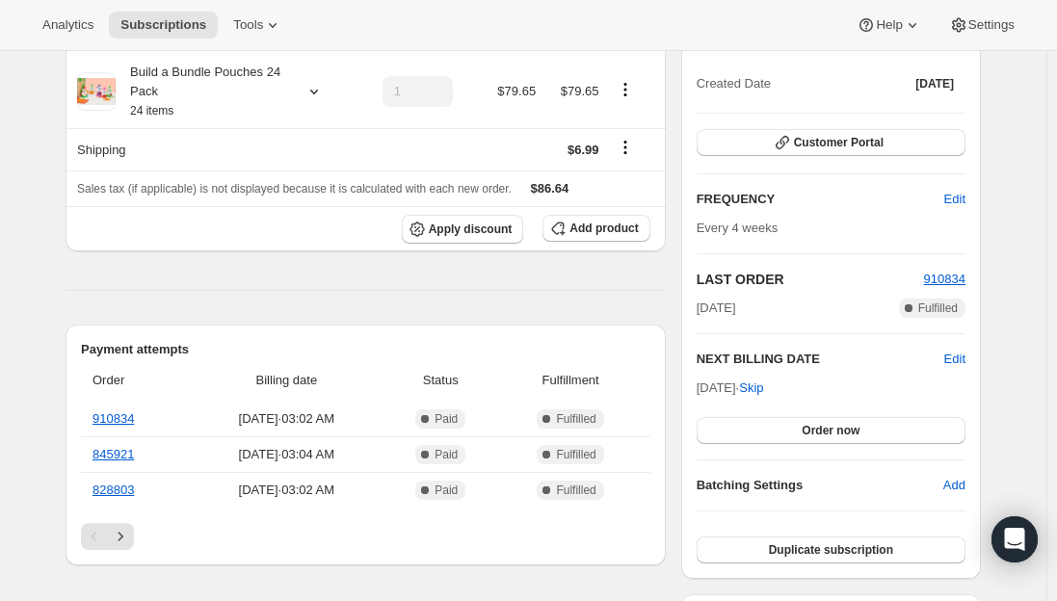
scroll to position [289, 0]
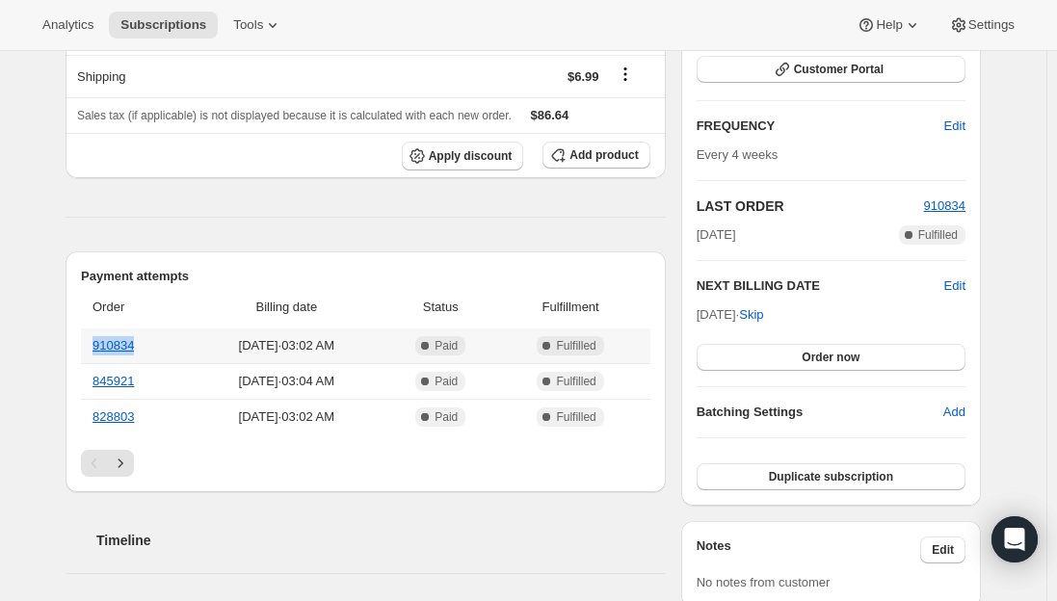
drag, startPoint x: 152, startPoint y: 341, endPoint x: 94, endPoint y: 349, distance: 58.3
click at [94, 349] on th "910834" at bounding box center [135, 345] width 108 height 35
click at [92, 349] on th "910834" at bounding box center [135, 345] width 108 height 35
click at [115, 342] on link "910834" at bounding box center [112, 345] width 41 height 14
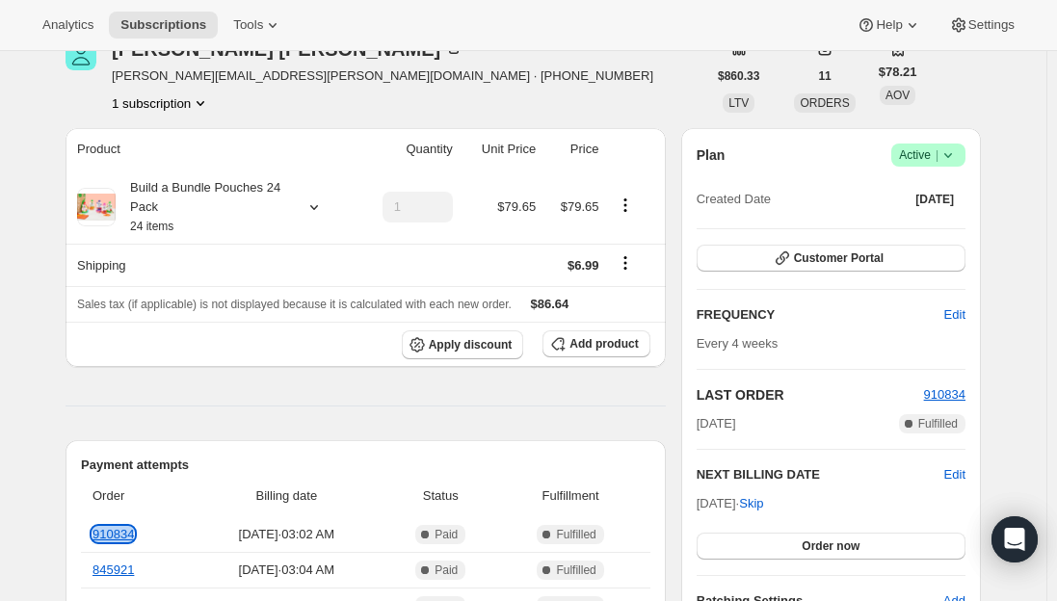
scroll to position [0, 0]
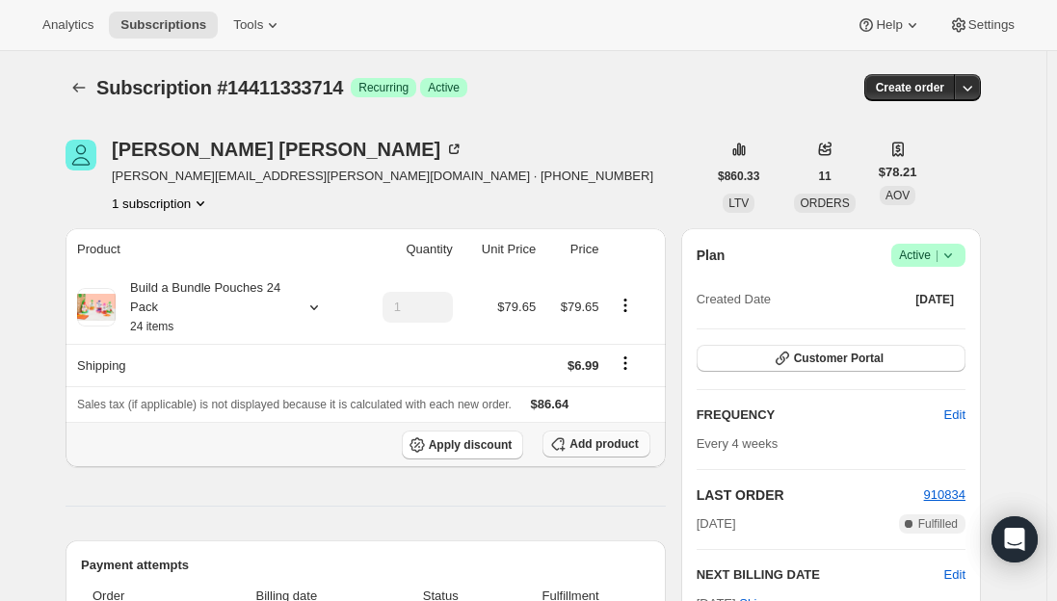
click at [606, 447] on span "Add product" at bounding box center [603, 443] width 68 height 15
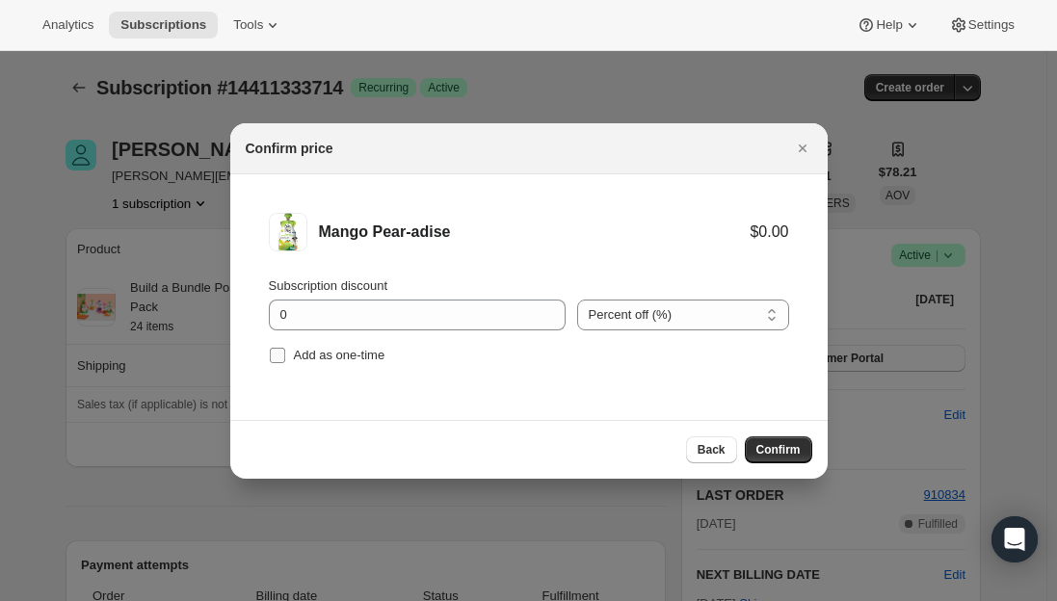
click at [272, 352] on input "Add as one-time" at bounding box center [277, 355] width 15 height 15
checkbox input "true"
click at [781, 439] on button "Confirm" at bounding box center [777, 449] width 67 height 27
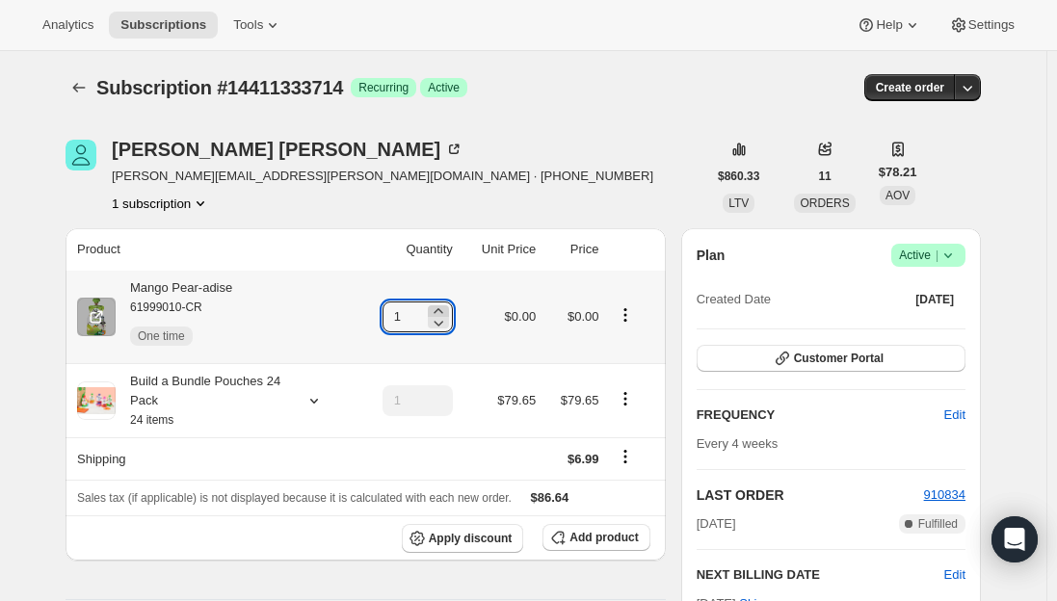
click at [441, 309] on icon at bounding box center [438, 310] width 19 height 19
type input "3"
click at [139, 32] on span "Subscriptions" at bounding box center [163, 24] width 86 height 15
